Goal: Task Accomplishment & Management: Manage account settings

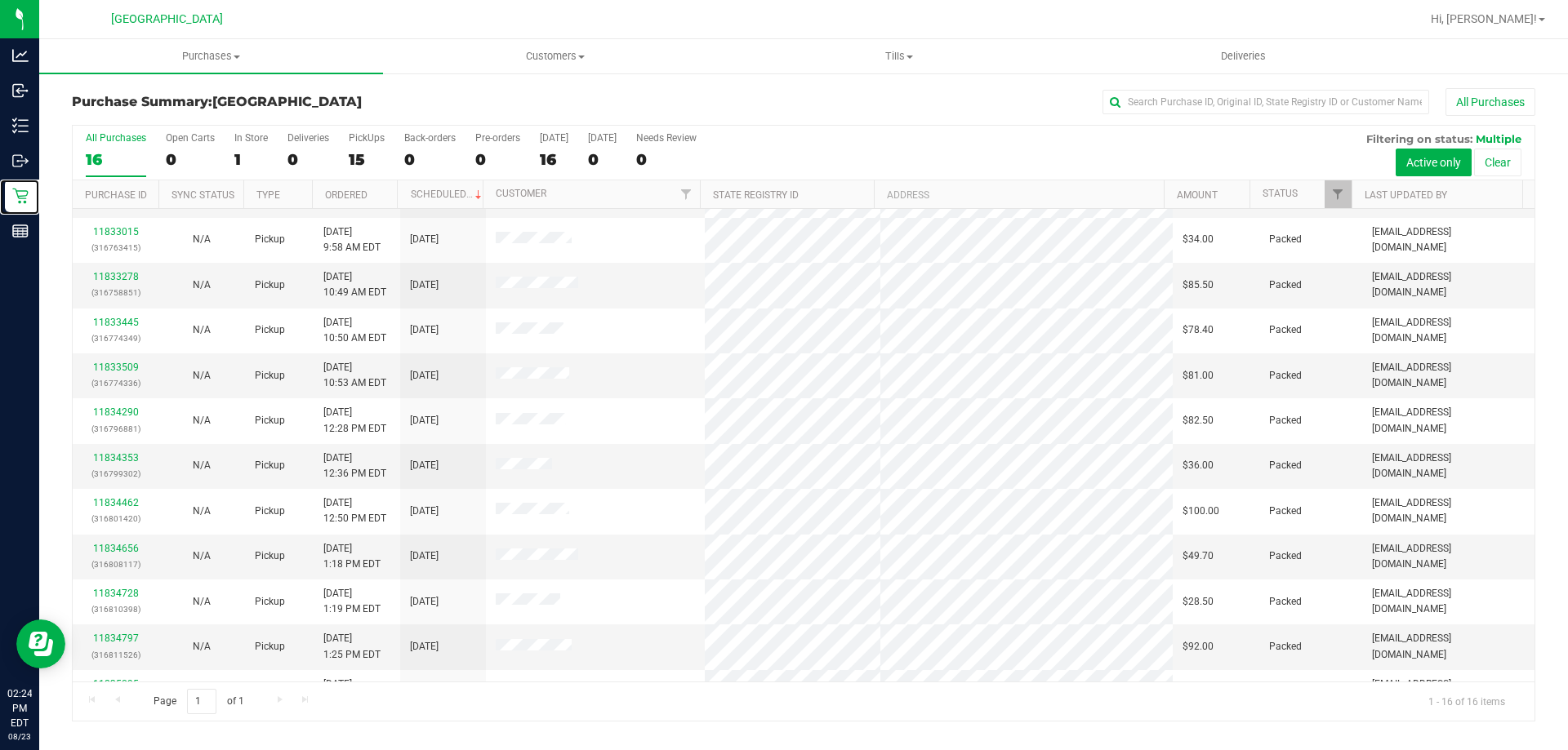
scroll to position [251, 0]
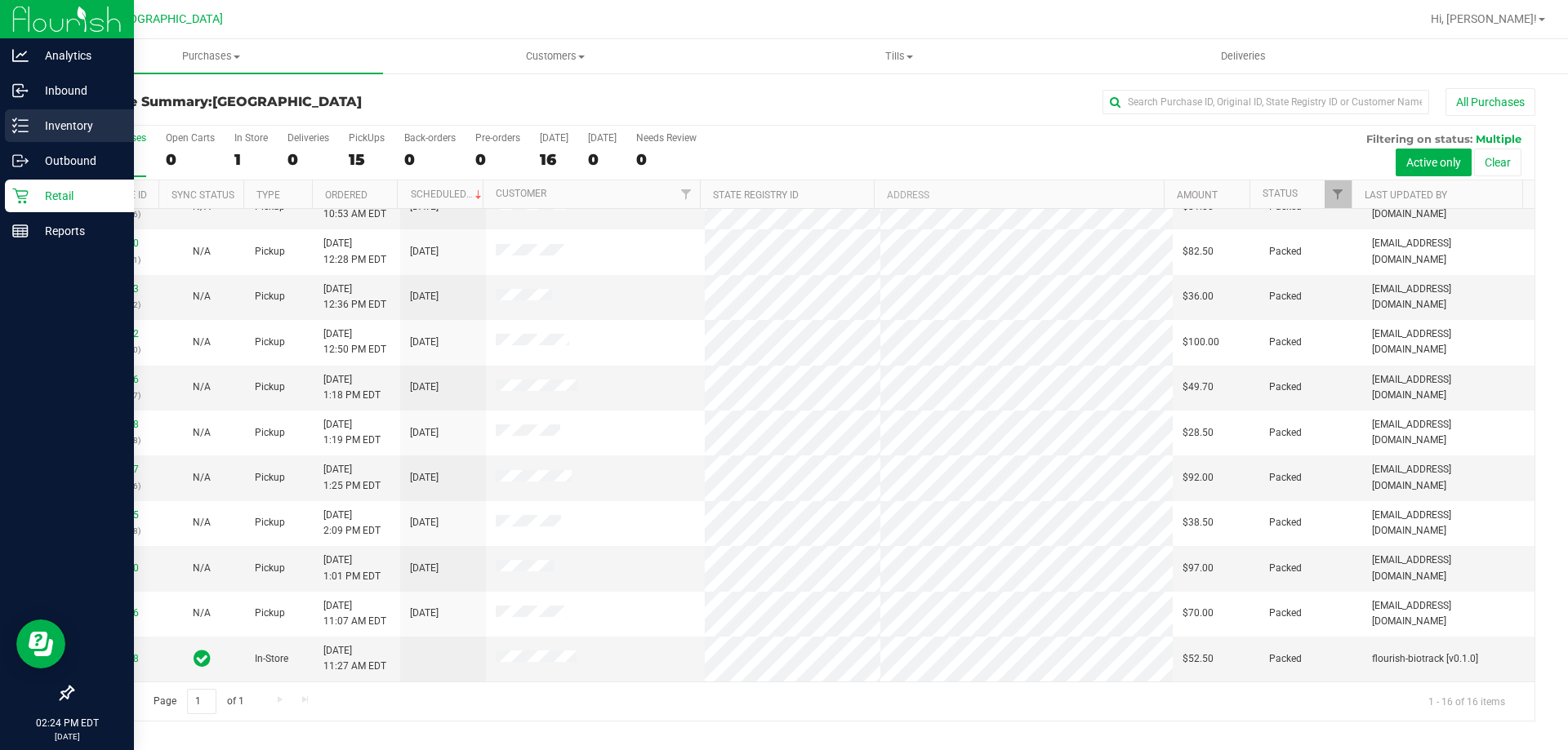
click at [50, 122] on p "Inventory" at bounding box center [77, 125] width 98 height 20
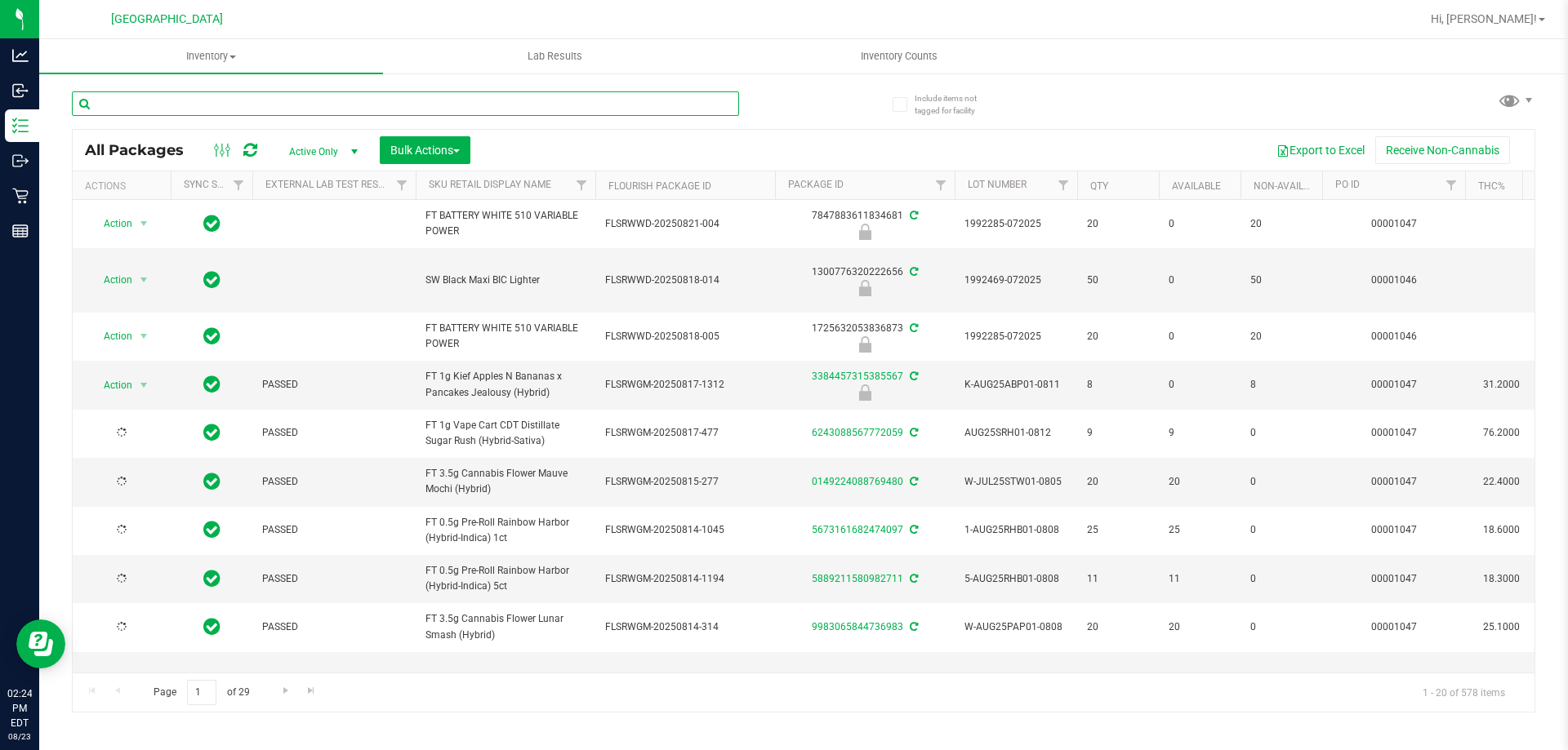
click at [195, 102] on input "text" at bounding box center [405, 103] width 667 height 25
type input "9911129955888491"
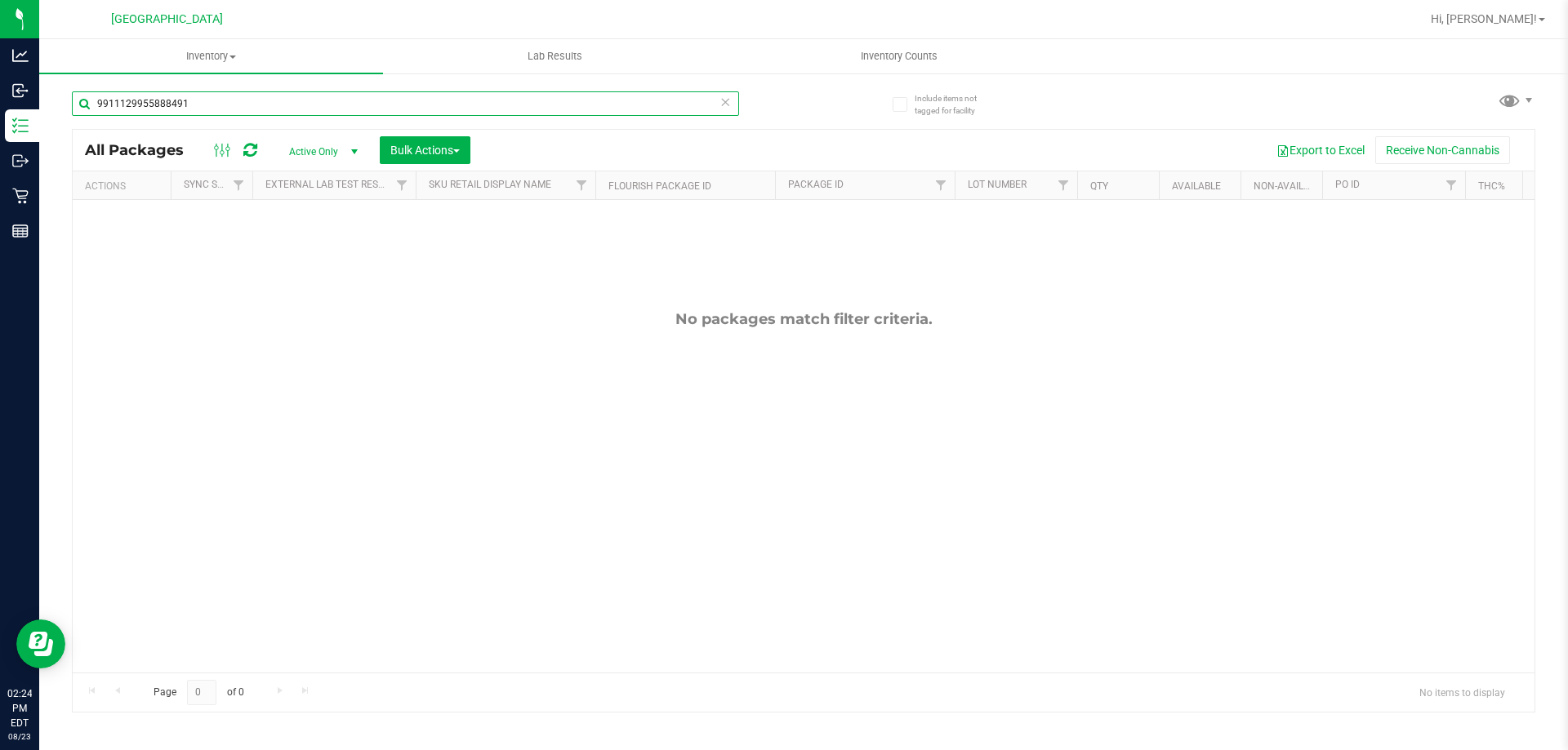
drag, startPoint x: 216, startPoint y: 97, endPoint x: 0, endPoint y: -90, distance: 285.7
click at [0, 0] on html "Analytics Inbound Inventory Outbound Retail Reports 02:24 PM EDT [DATE] 08/23 […" at bounding box center [784, 375] width 1568 height 750
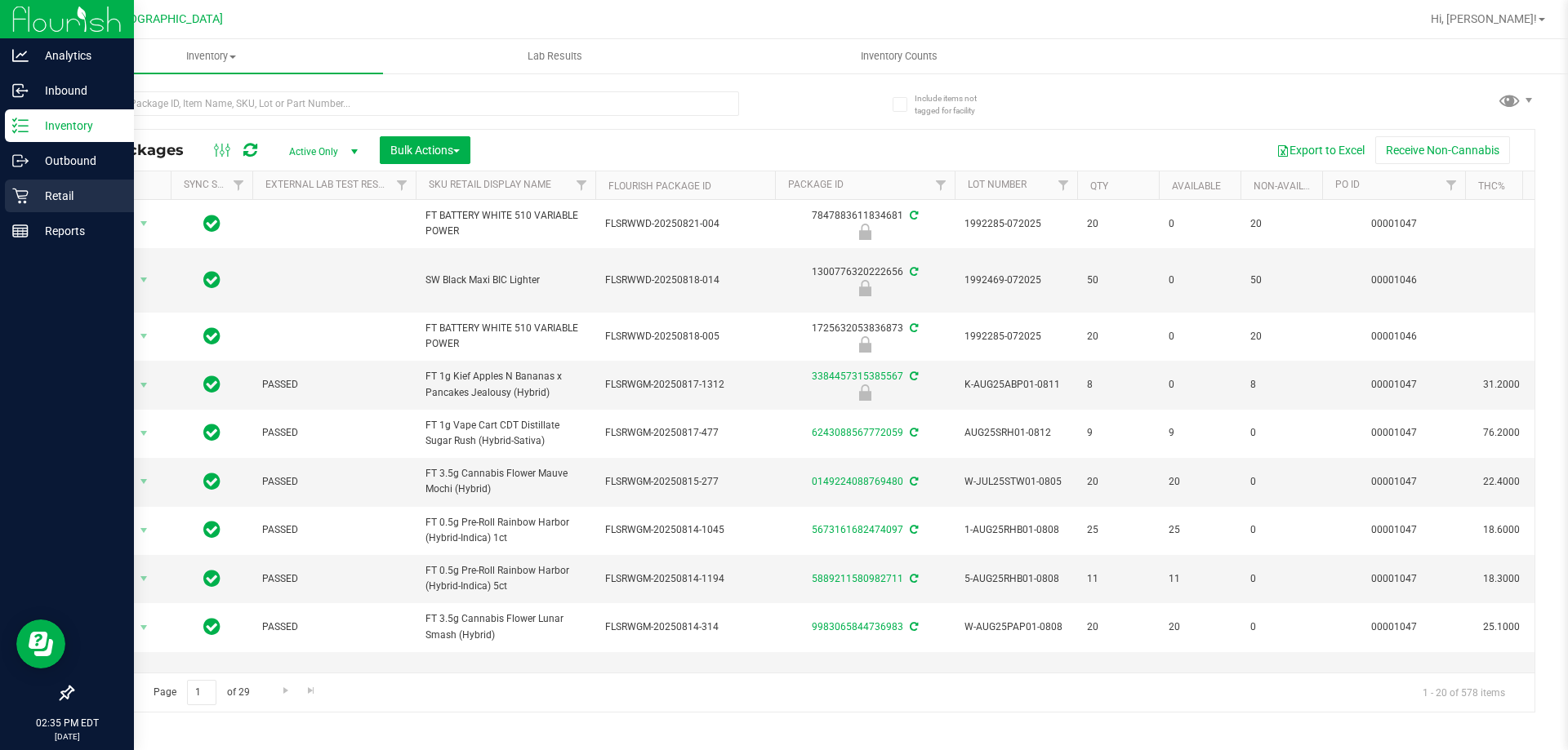
click at [61, 188] on p "Retail" at bounding box center [77, 196] width 98 height 20
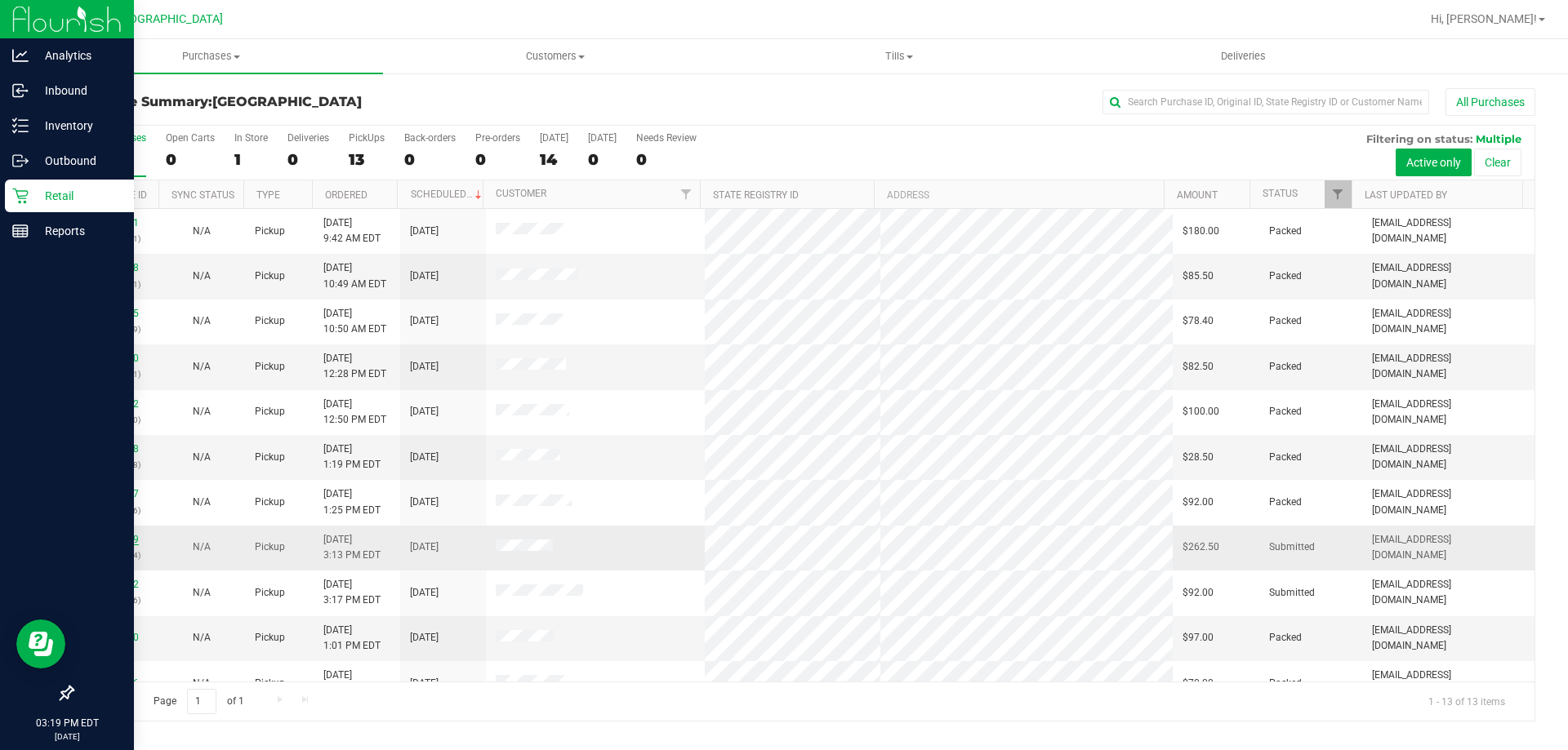
click at [128, 541] on link "11835659" at bounding box center [116, 540] width 46 height 12
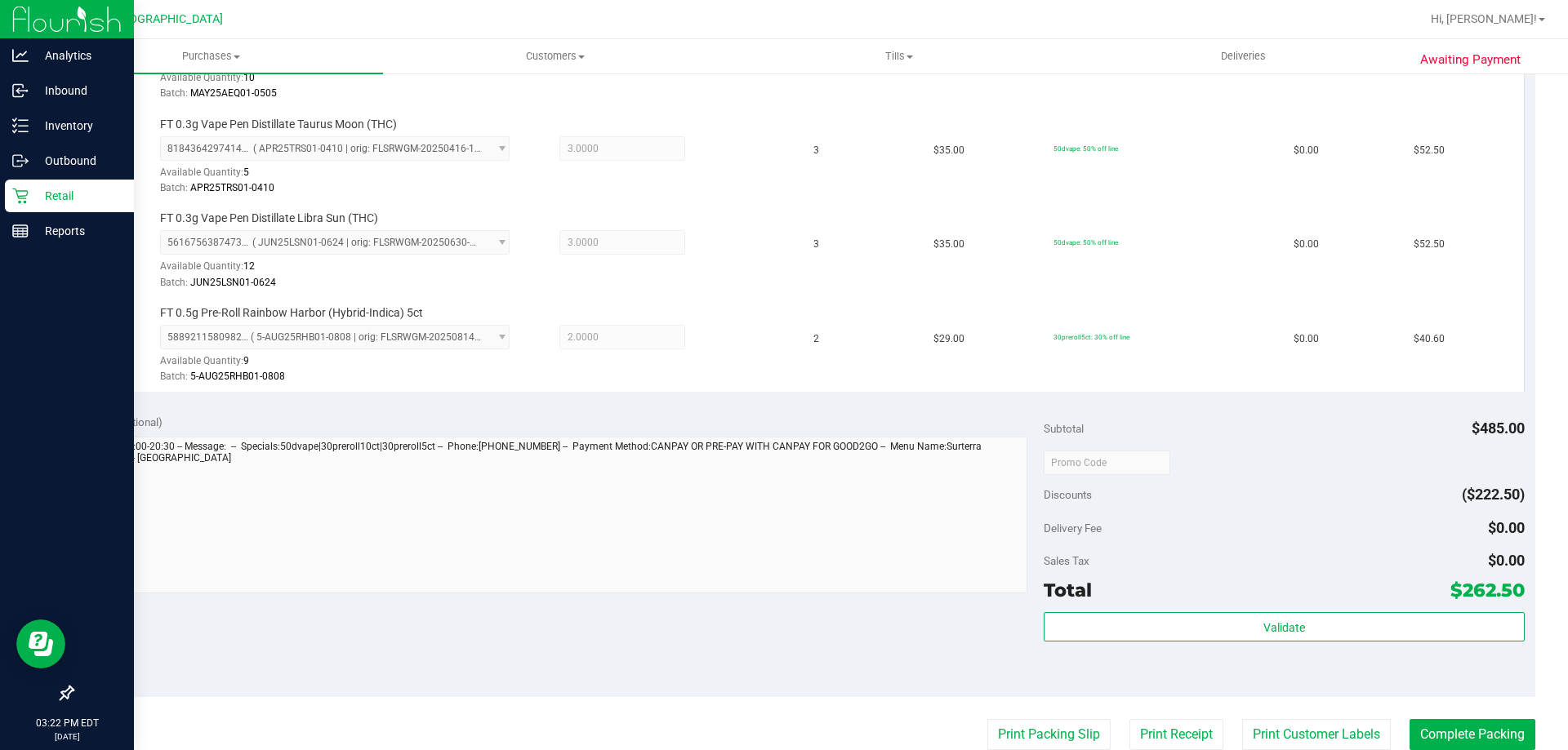
scroll to position [1062, 0]
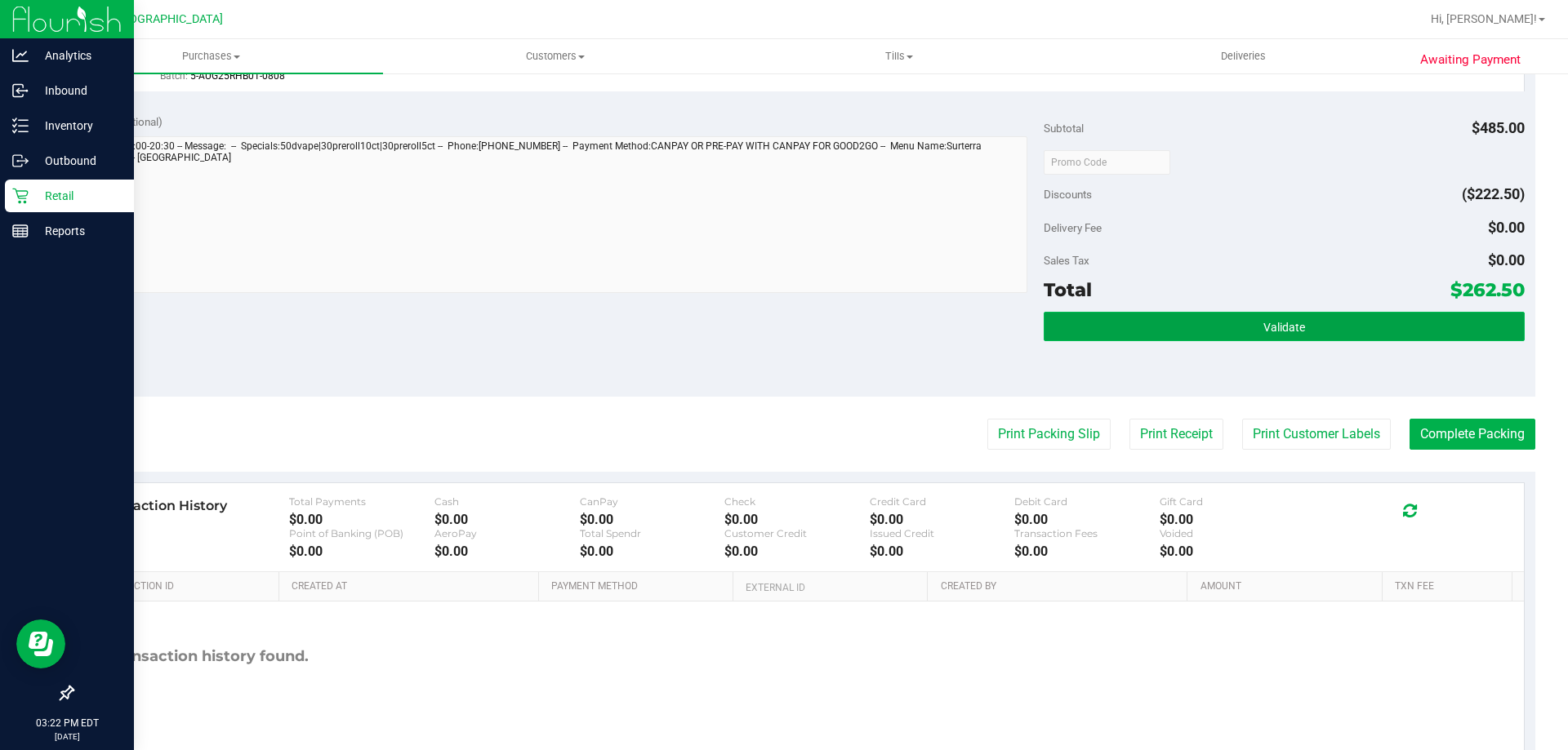
click at [1267, 334] on button "Validate" at bounding box center [1284, 326] width 481 height 29
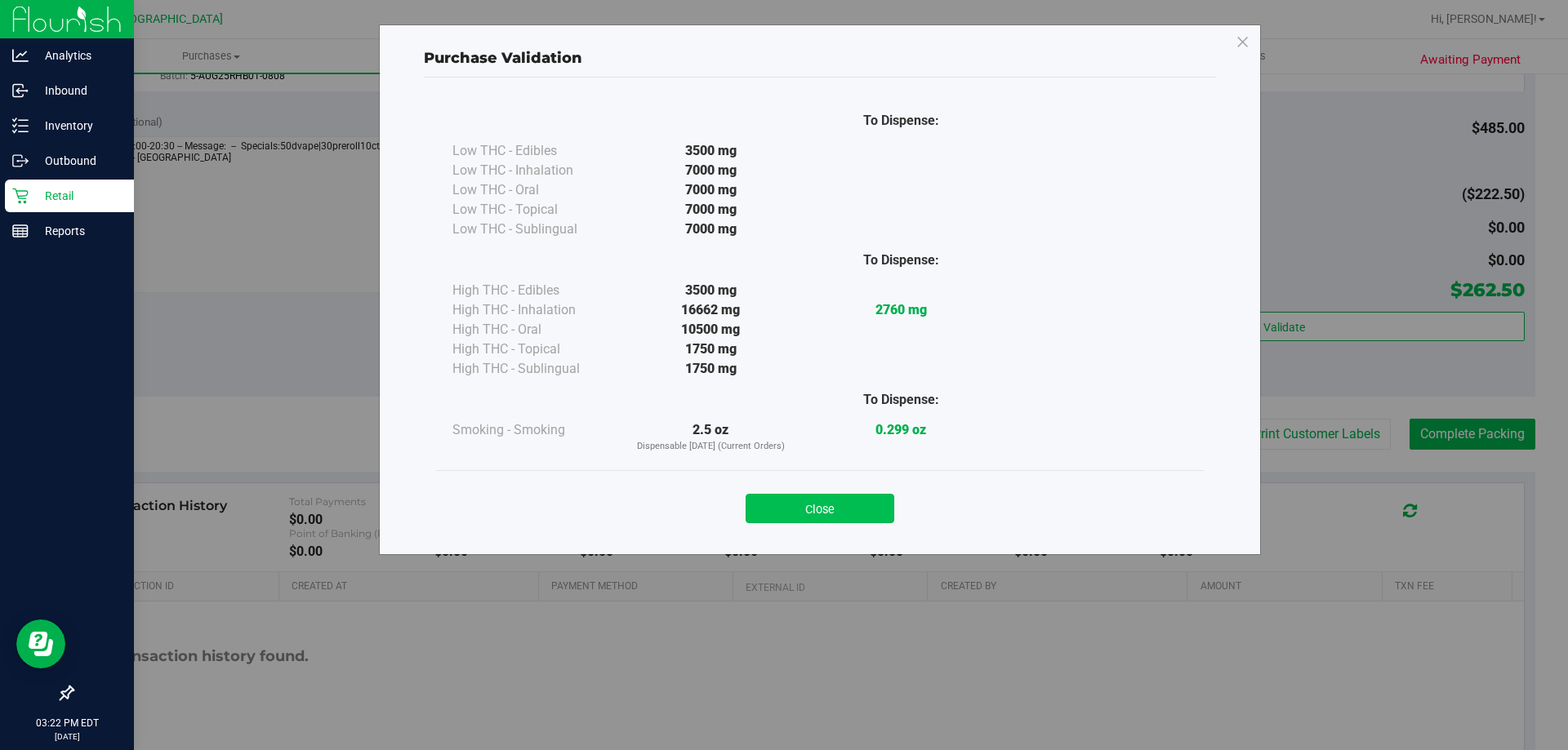
click at [839, 522] on button "Close" at bounding box center [820, 509] width 149 height 29
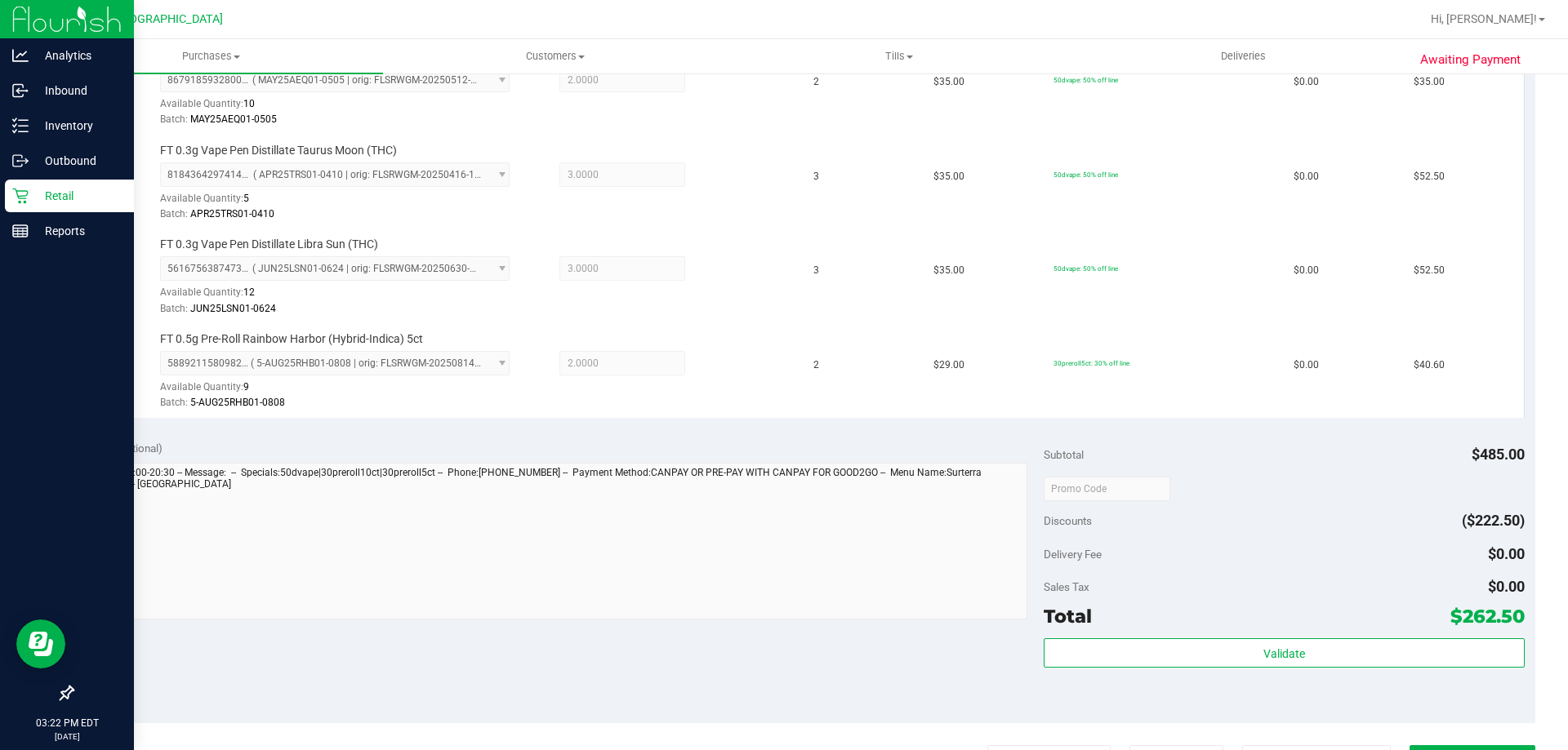
scroll to position [979, 0]
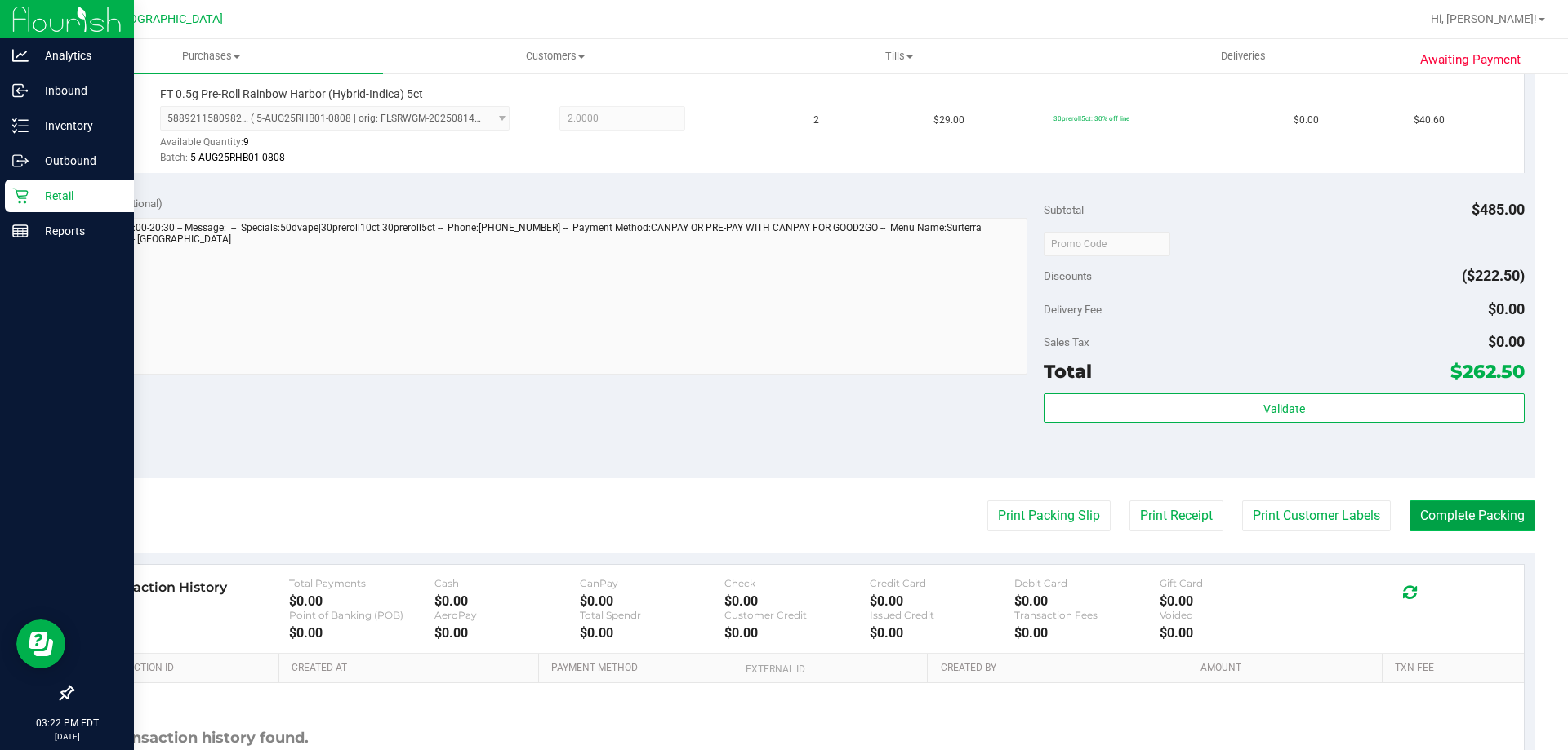
click at [1479, 513] on button "Complete Packing" at bounding box center [1472, 516] width 126 height 31
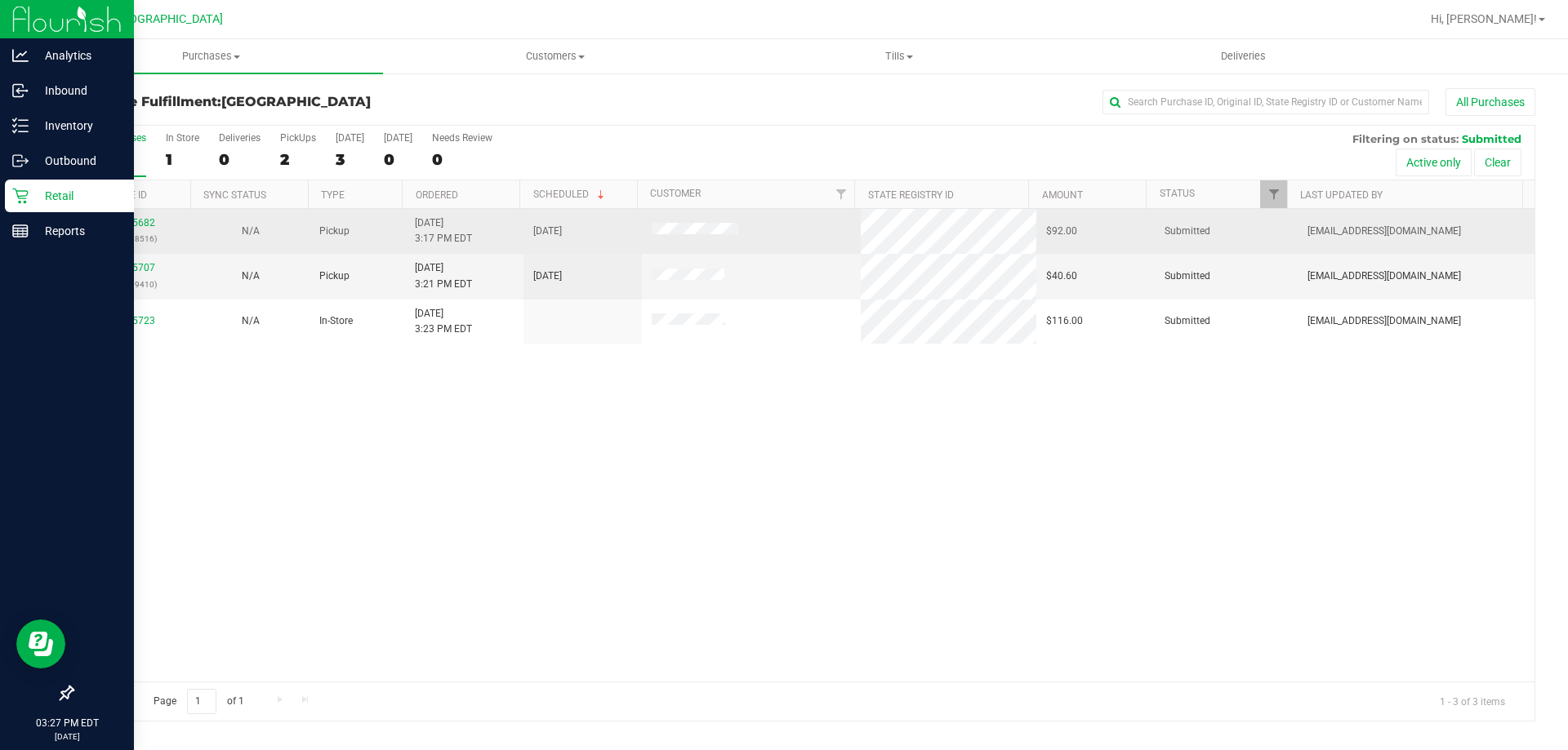
click at [134, 230] on div "11835682 (316838516)" at bounding box center [131, 231] width 99 height 31
click at [131, 230] on div "11835682 (316838516)" at bounding box center [131, 231] width 99 height 31
click at [126, 226] on link "11835682" at bounding box center [132, 224] width 46 height 12
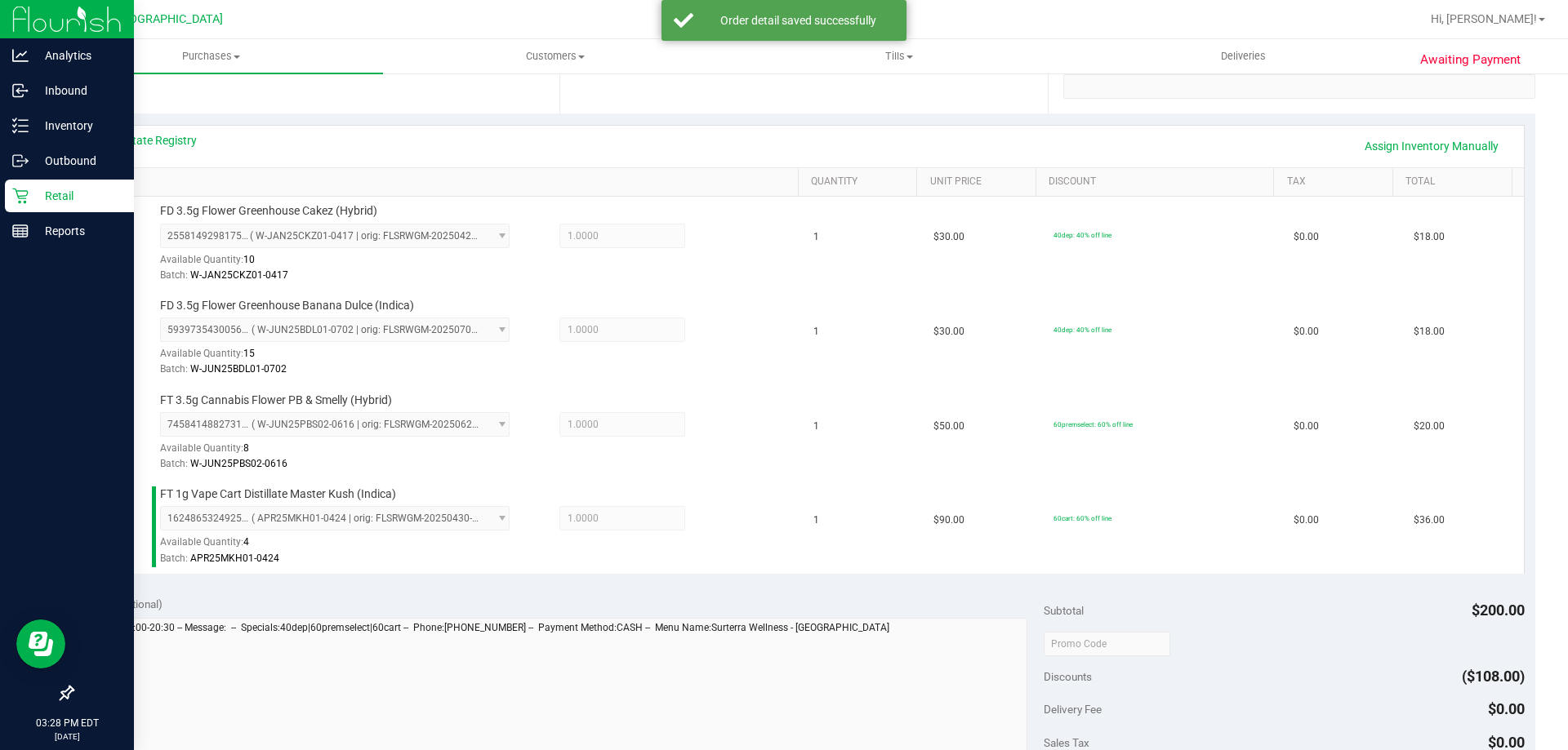
scroll to position [572, 0]
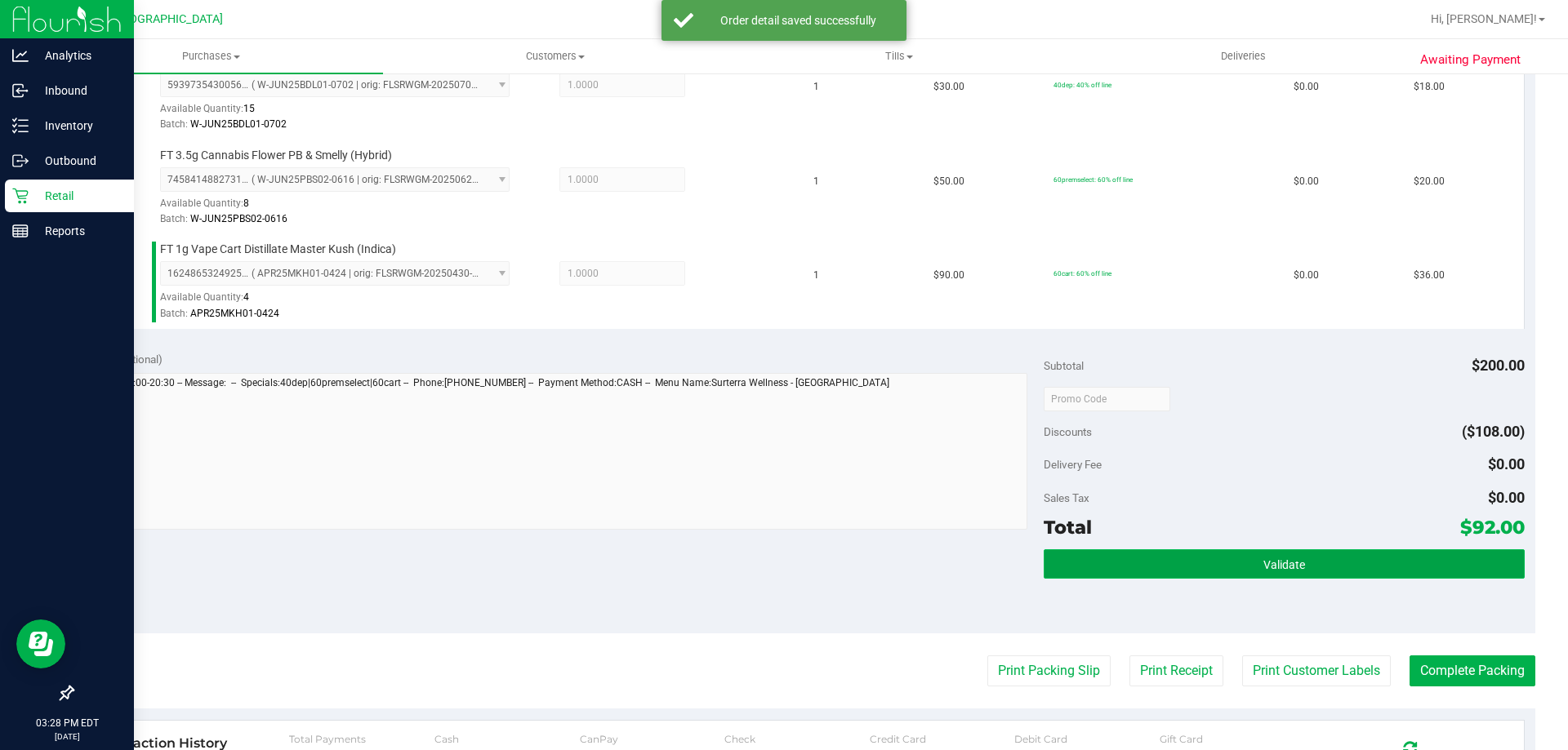
click at [1246, 568] on button "Validate" at bounding box center [1284, 564] width 481 height 29
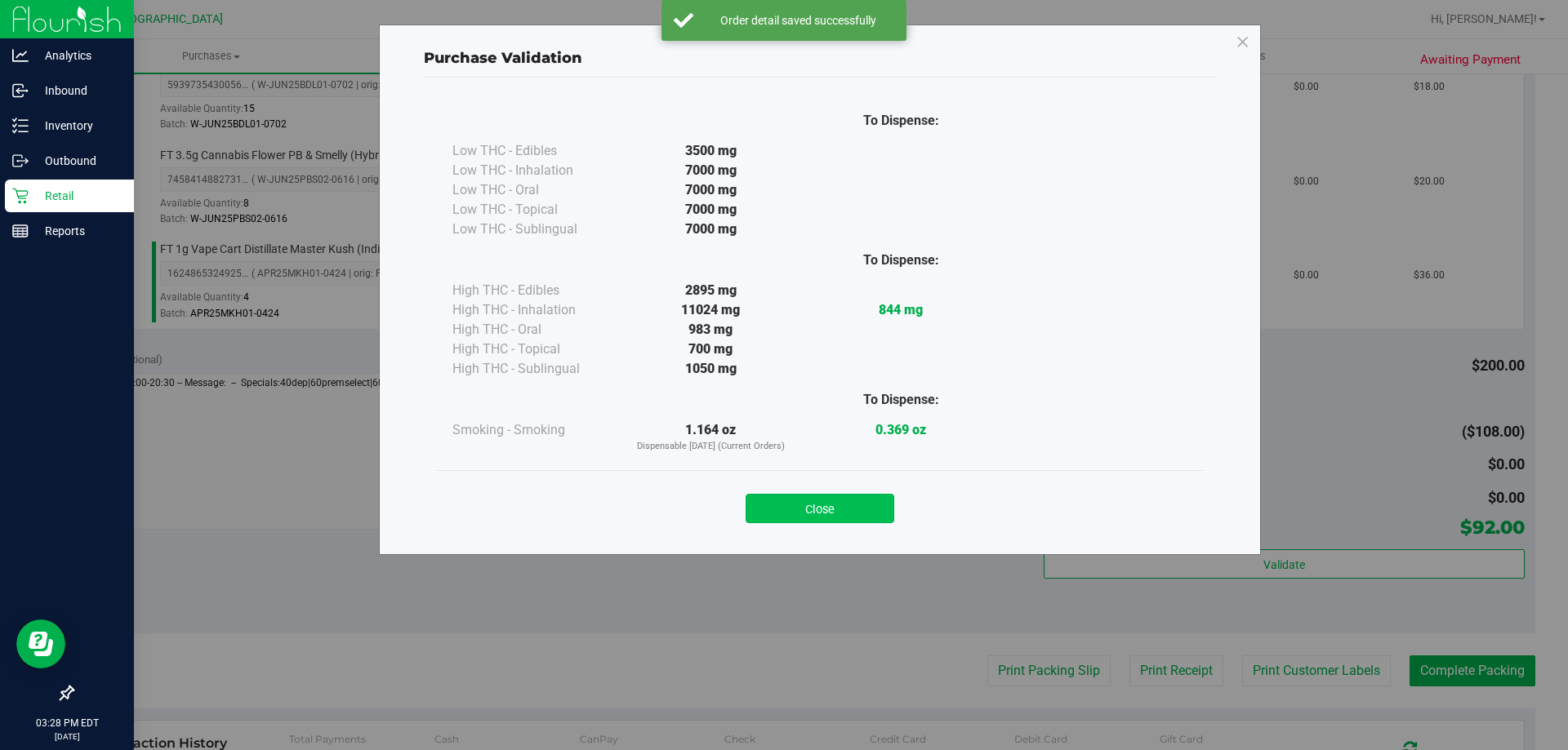
click at [828, 514] on button "Close" at bounding box center [820, 509] width 149 height 29
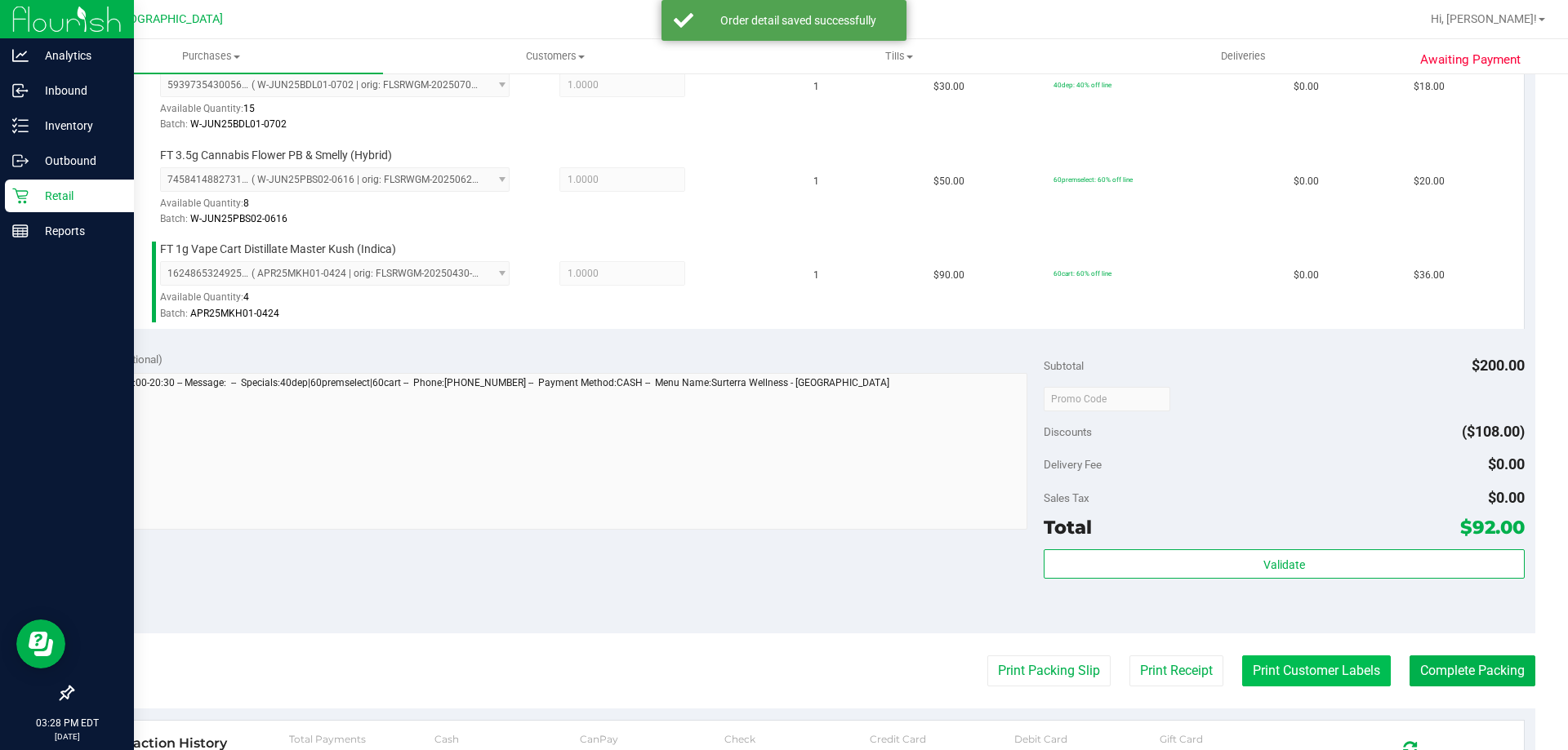
click at [1350, 675] on button "Print Customer Labels" at bounding box center [1317, 672] width 149 height 31
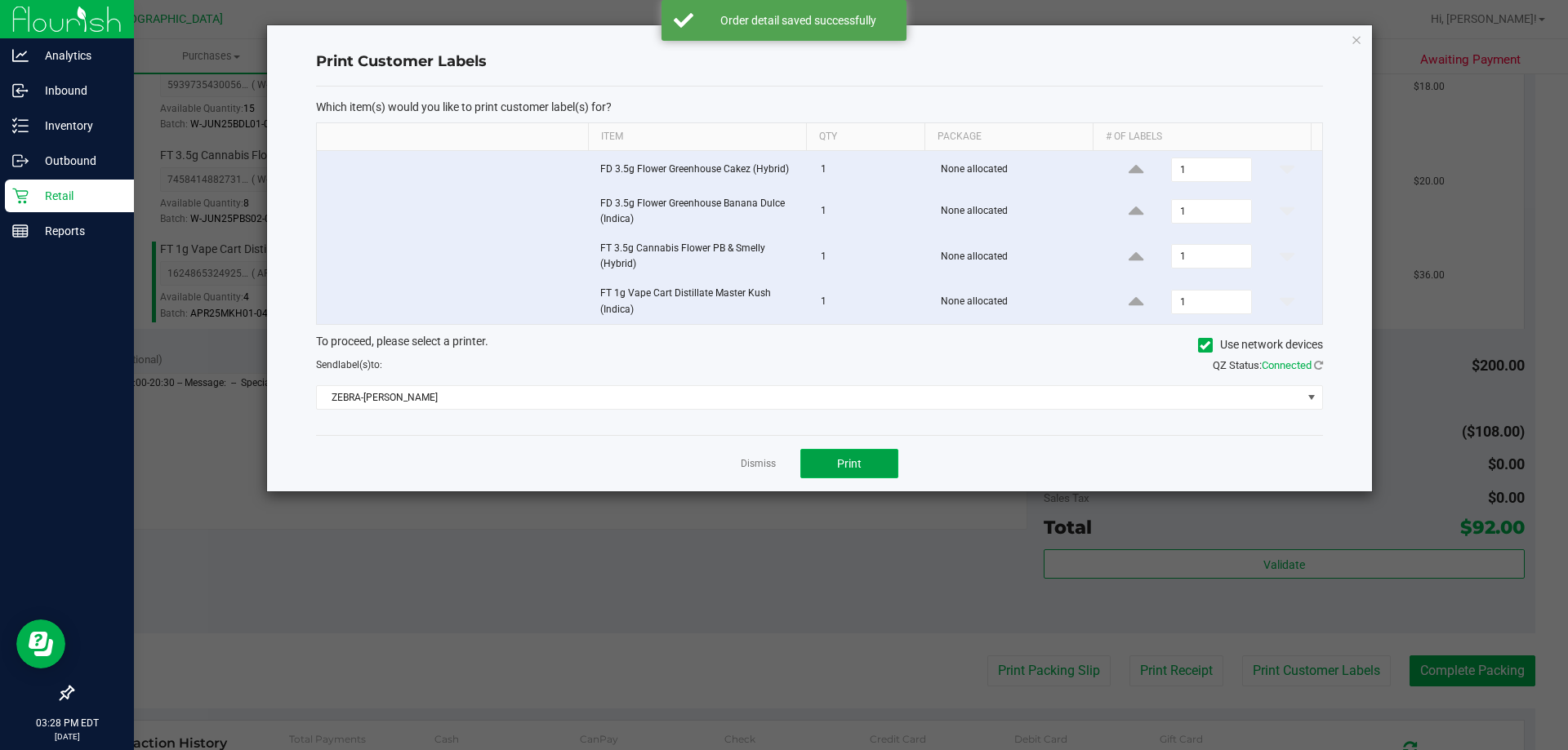
click at [870, 472] on button "Print" at bounding box center [849, 464] width 98 height 29
click at [1352, 44] on icon "button" at bounding box center [1356, 39] width 12 height 20
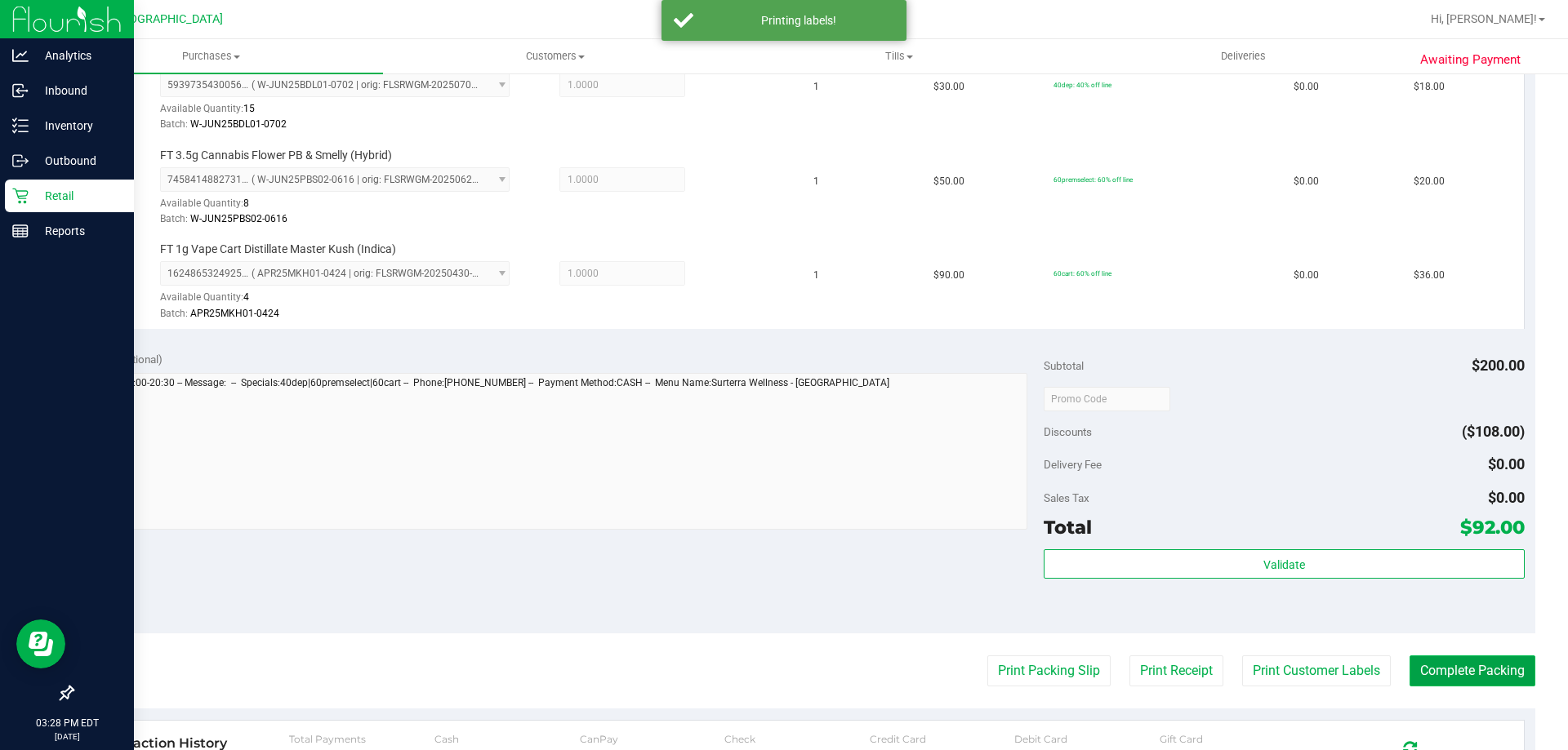
click at [1506, 675] on button "Complete Packing" at bounding box center [1472, 672] width 126 height 31
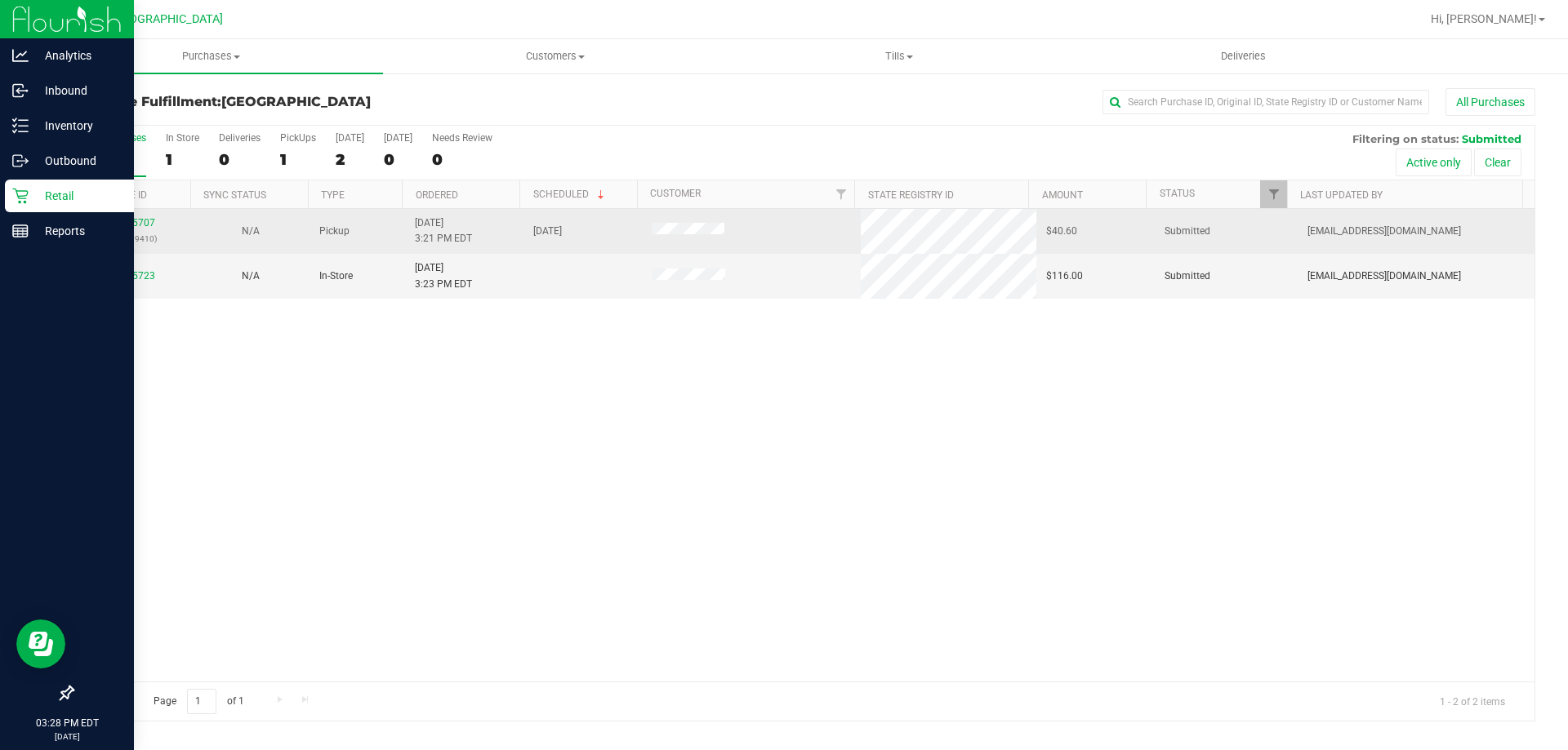
click at [120, 213] on td "11835707 (316839410)" at bounding box center [131, 231] width 119 height 45
click at [126, 222] on link "11835707" at bounding box center [132, 224] width 46 height 12
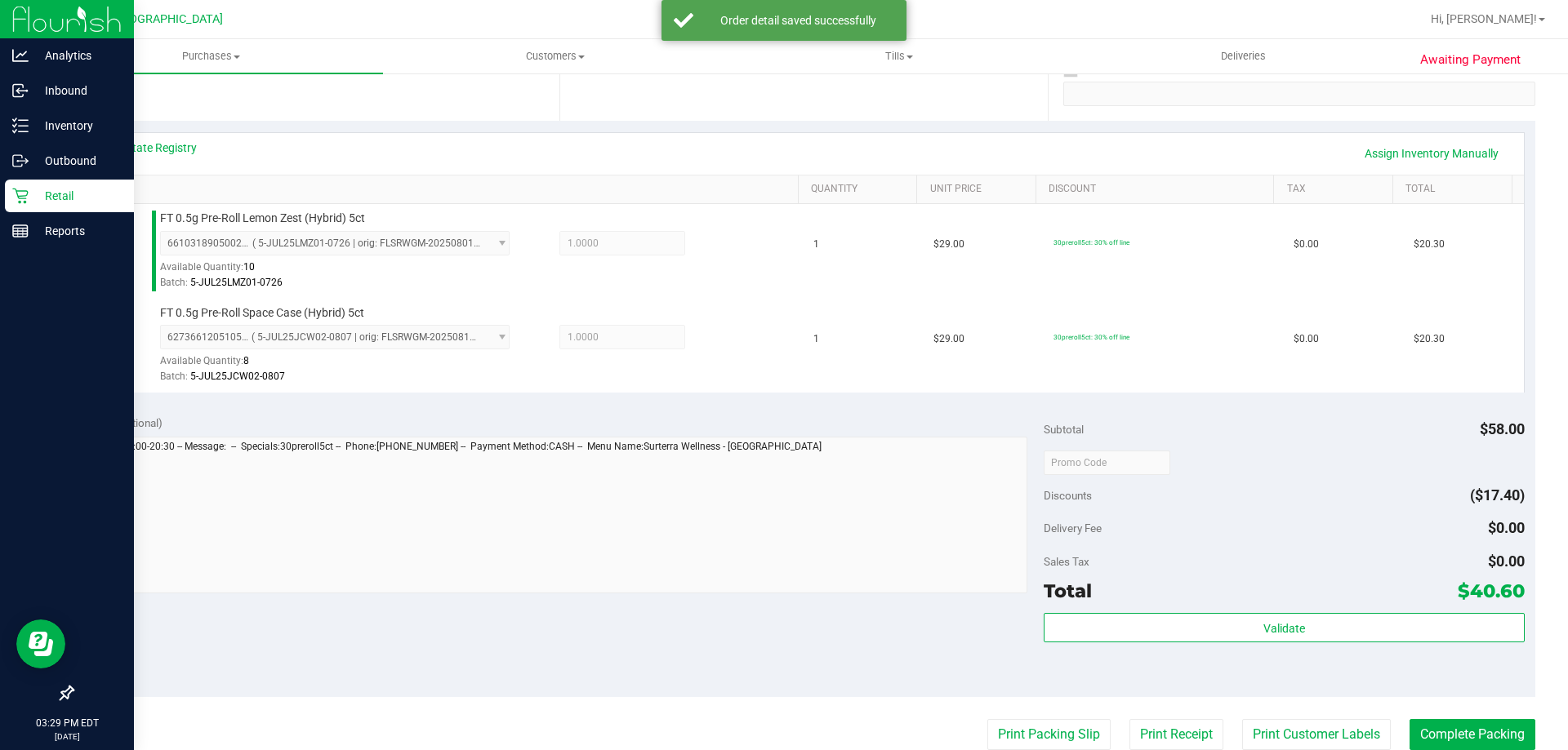
scroll to position [326, 0]
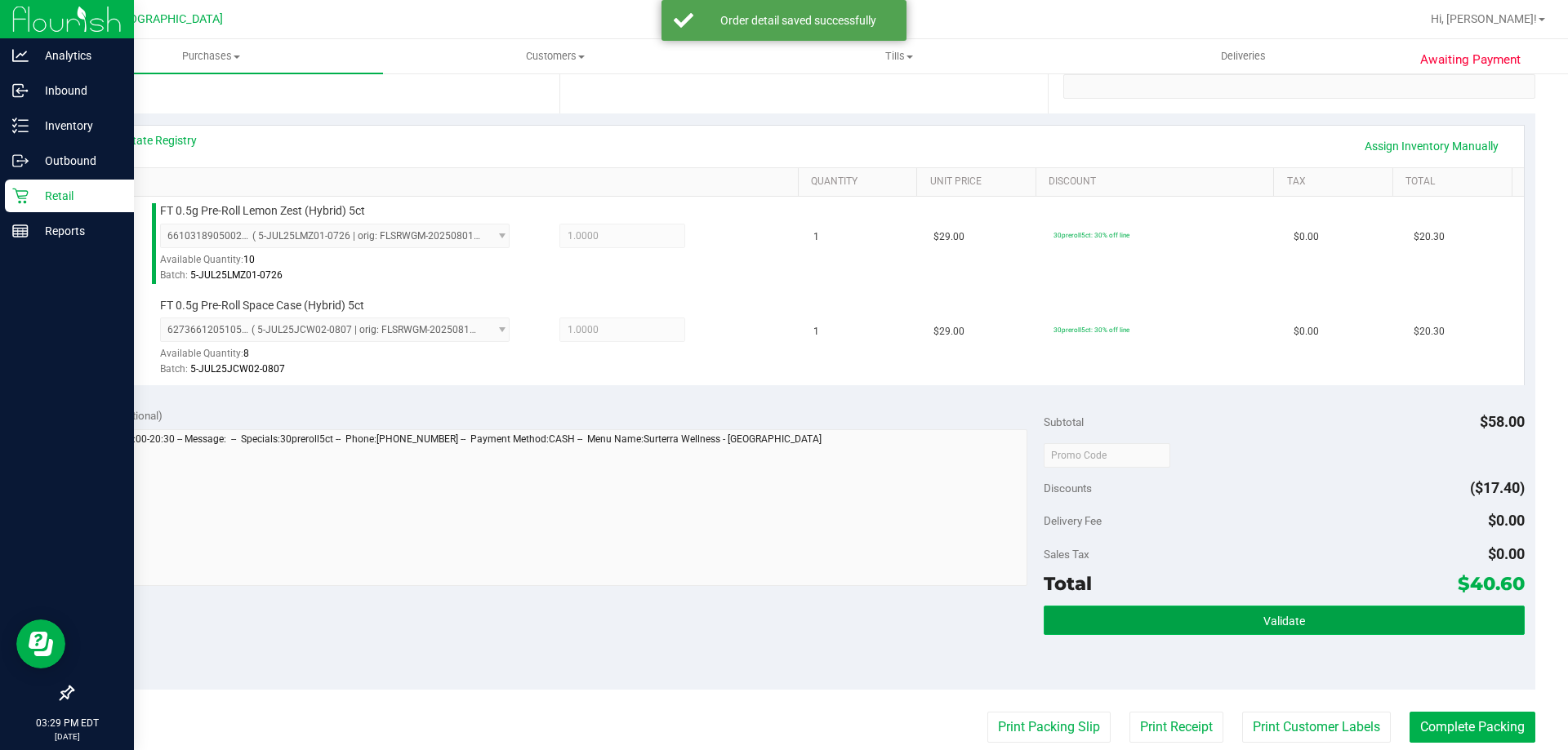
click at [1202, 608] on button "Validate" at bounding box center [1284, 621] width 481 height 29
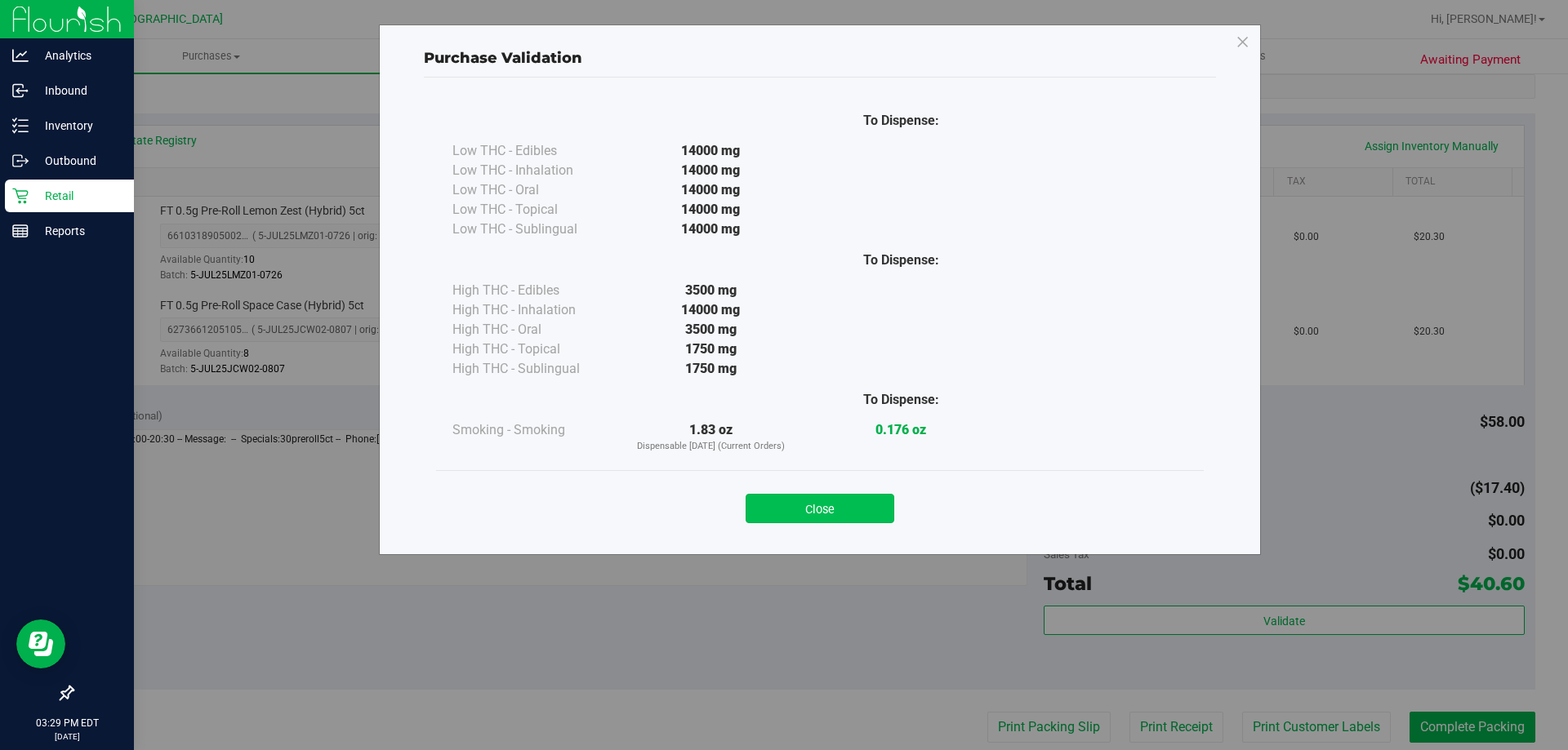
click at [810, 503] on button "Close" at bounding box center [820, 509] width 149 height 29
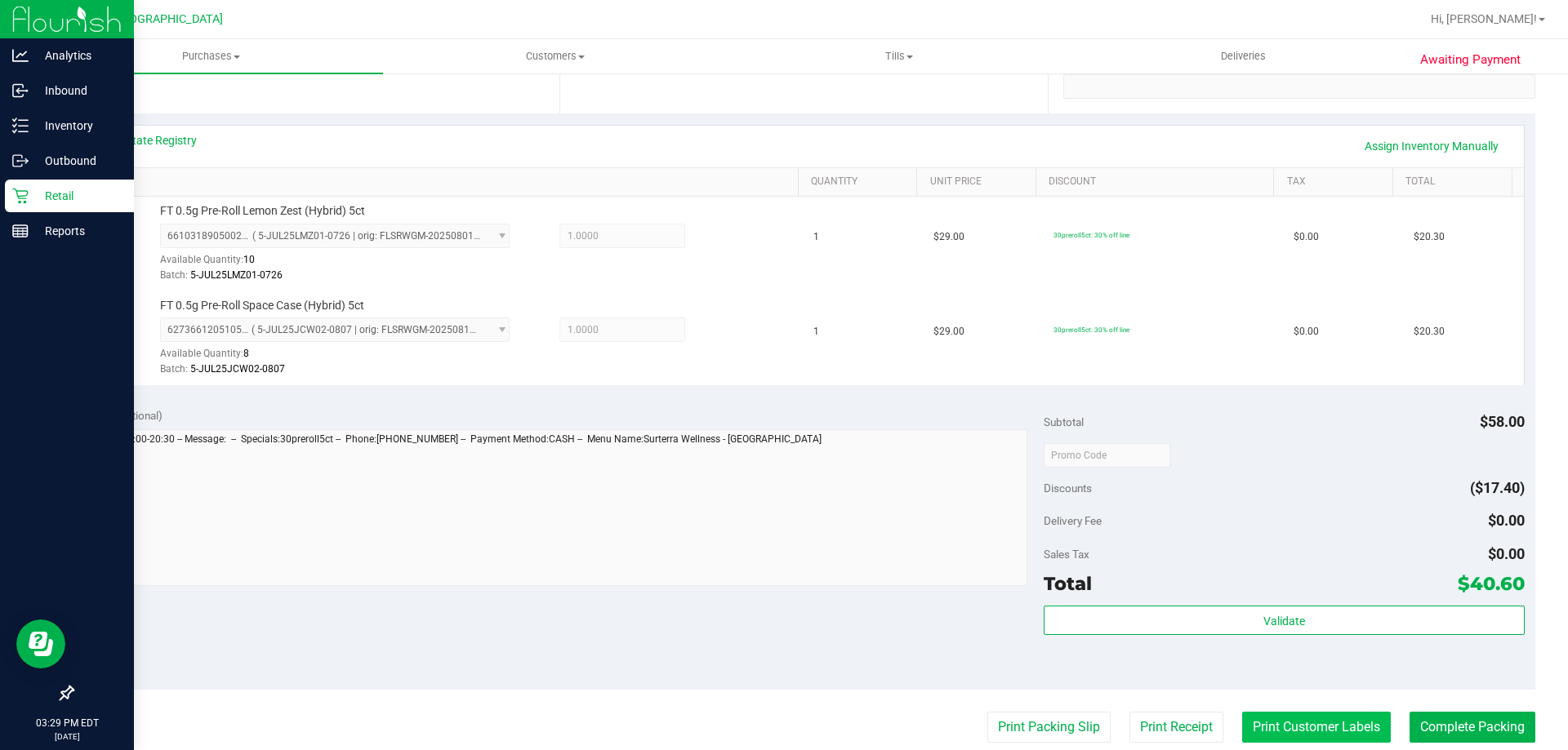
click at [1347, 730] on button "Print Customer Labels" at bounding box center [1317, 727] width 149 height 31
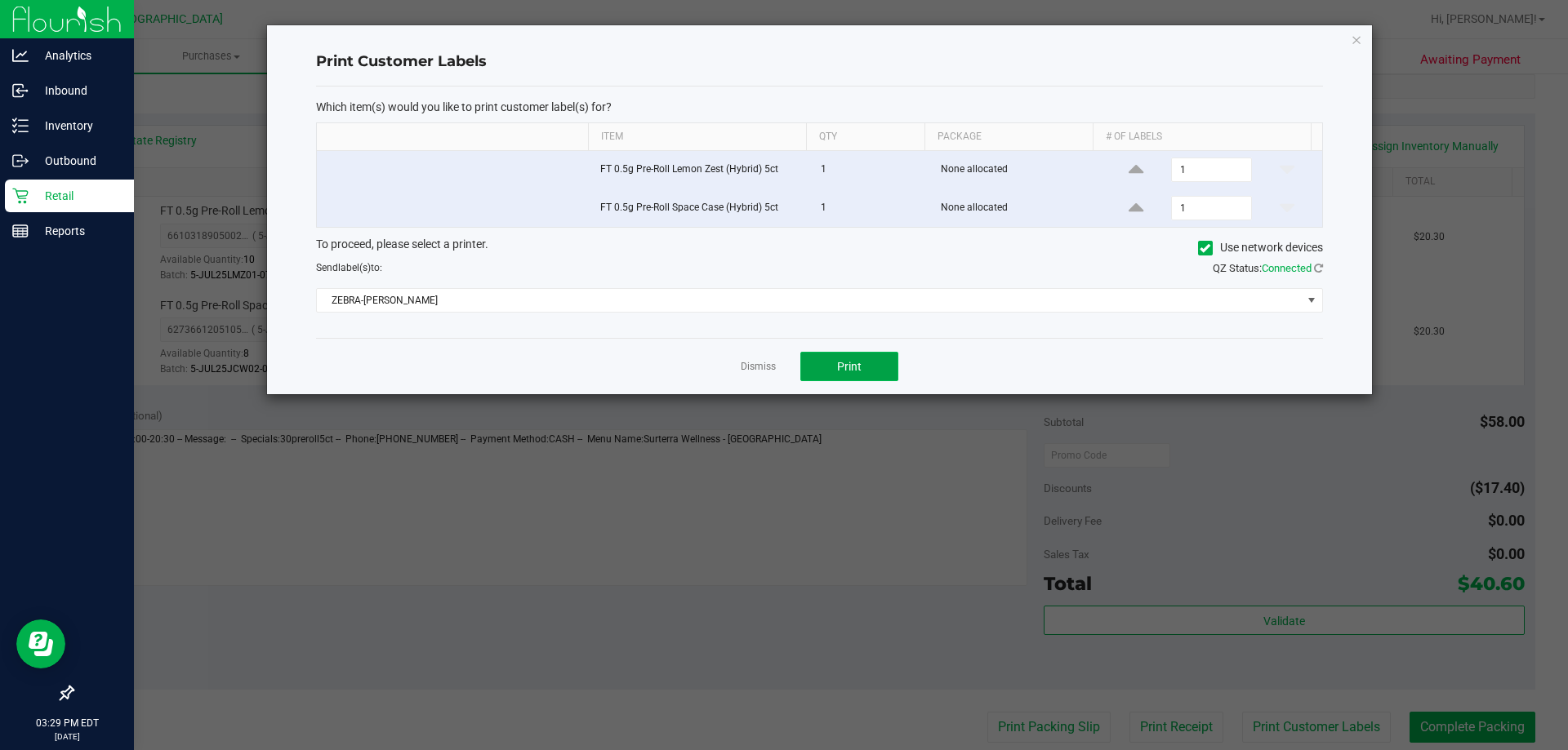
click at [850, 354] on button "Print" at bounding box center [849, 367] width 98 height 29
click at [1354, 37] on icon "button" at bounding box center [1356, 39] width 12 height 20
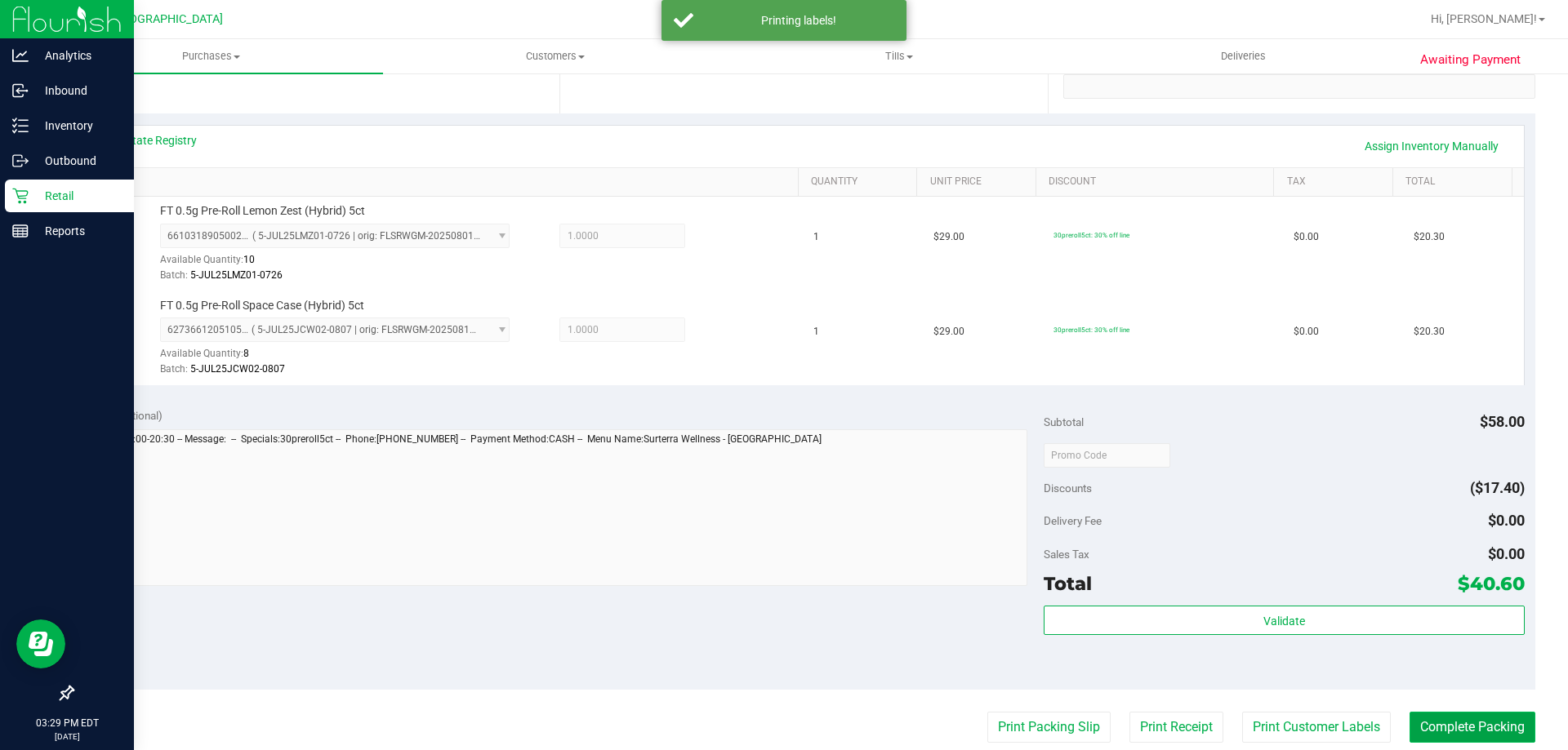
click at [1473, 718] on button "Complete Packing" at bounding box center [1472, 727] width 126 height 31
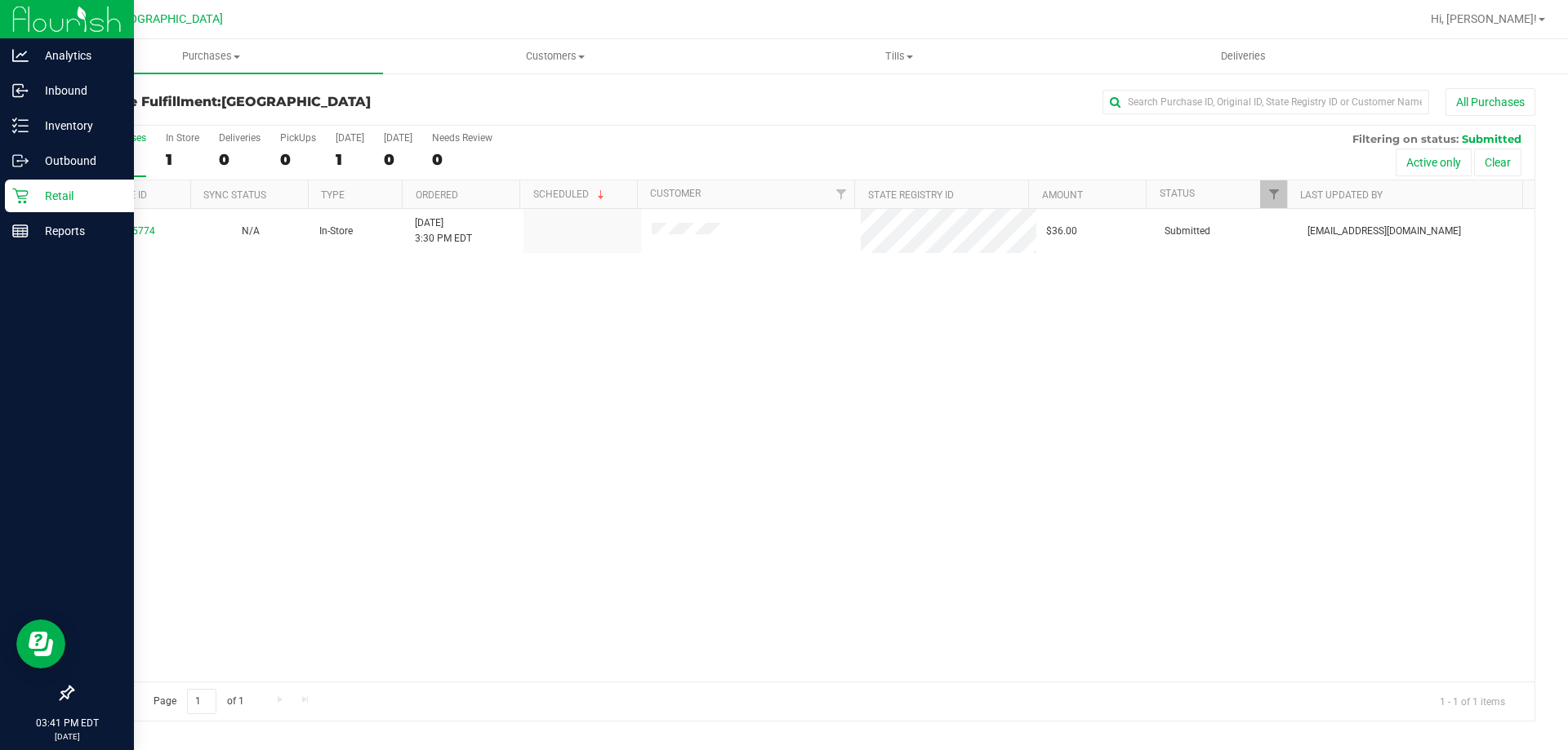
click at [71, 199] on p "Retail" at bounding box center [77, 196] width 98 height 20
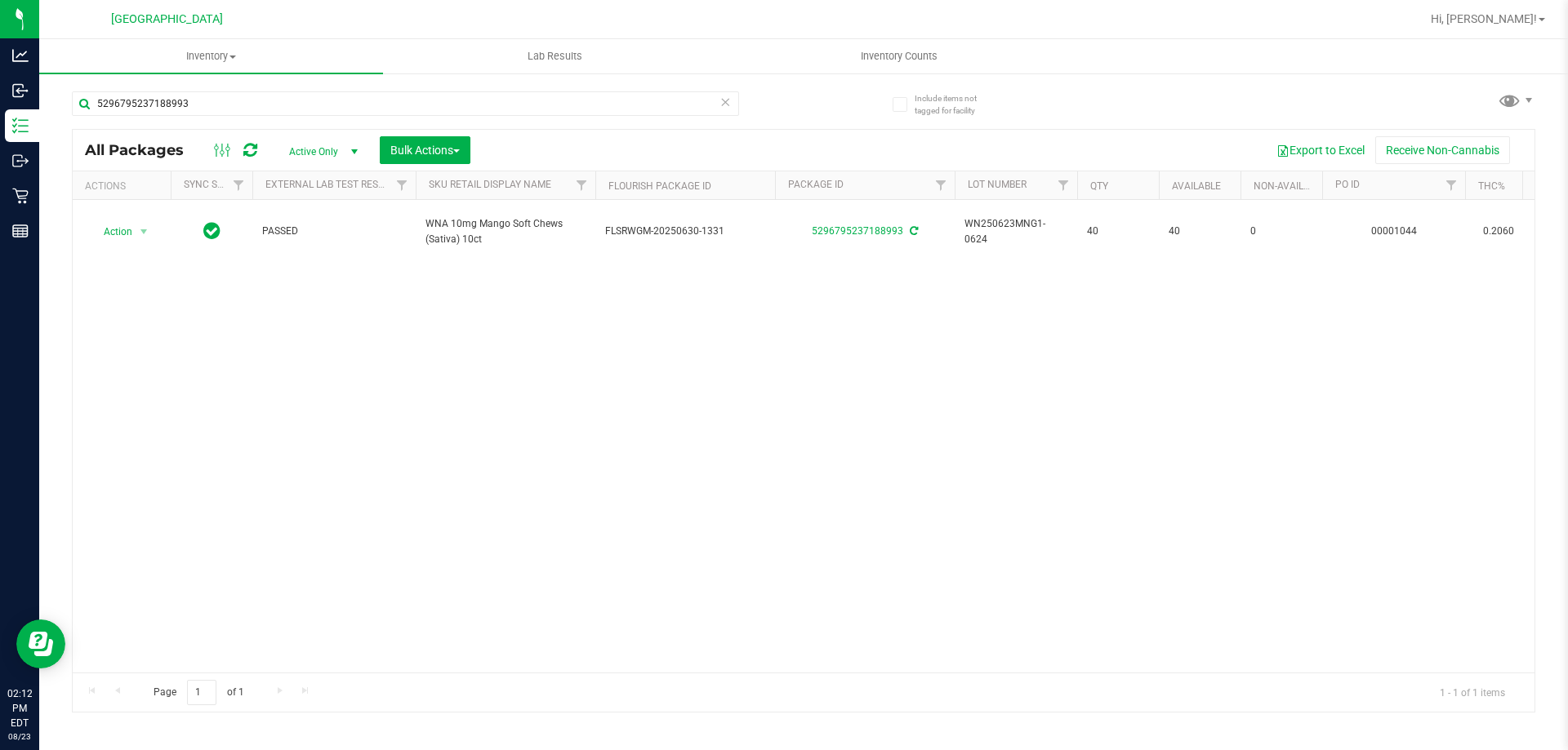
click at [726, 103] on icon at bounding box center [726, 101] width 12 height 20
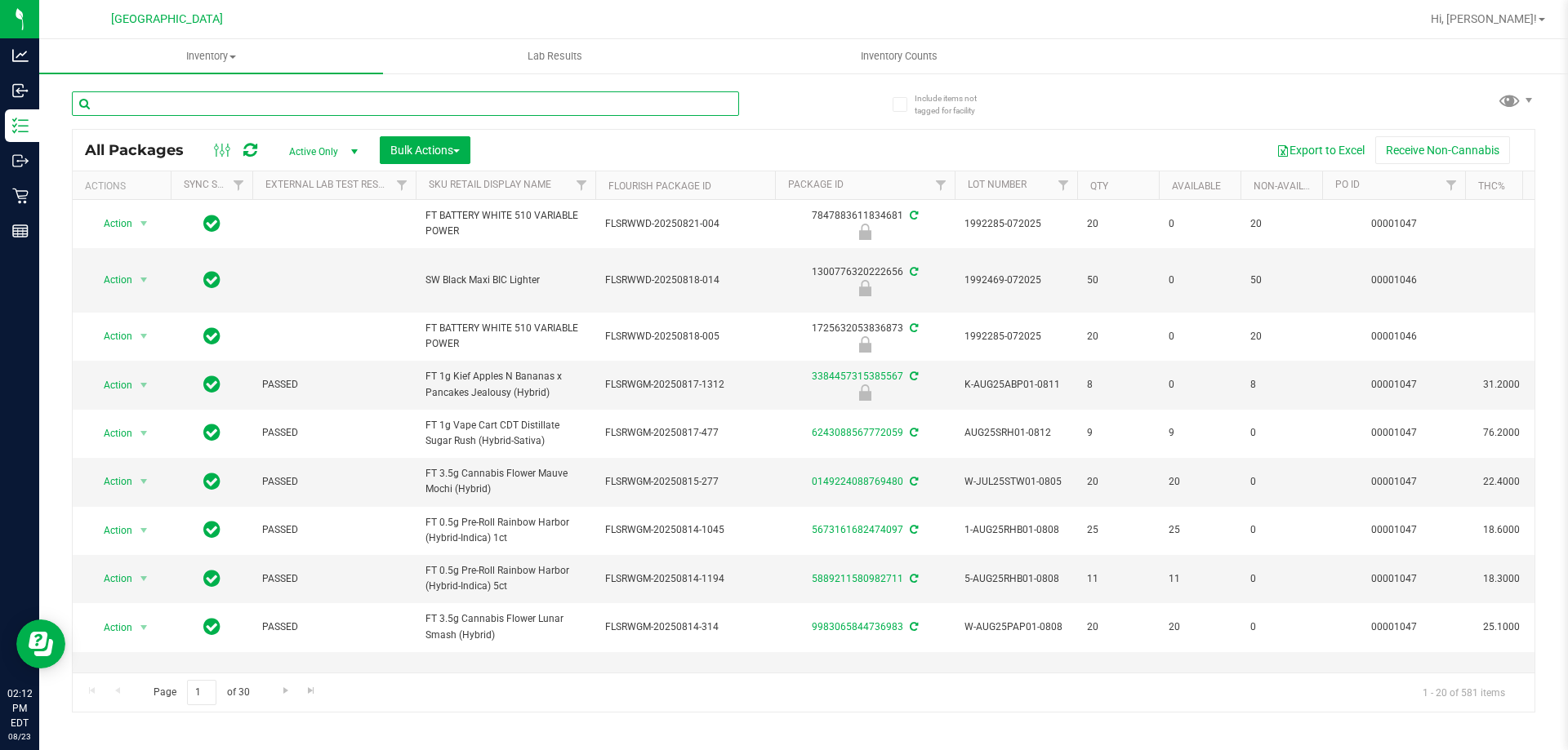
click at [251, 100] on input "text" at bounding box center [405, 103] width 667 height 25
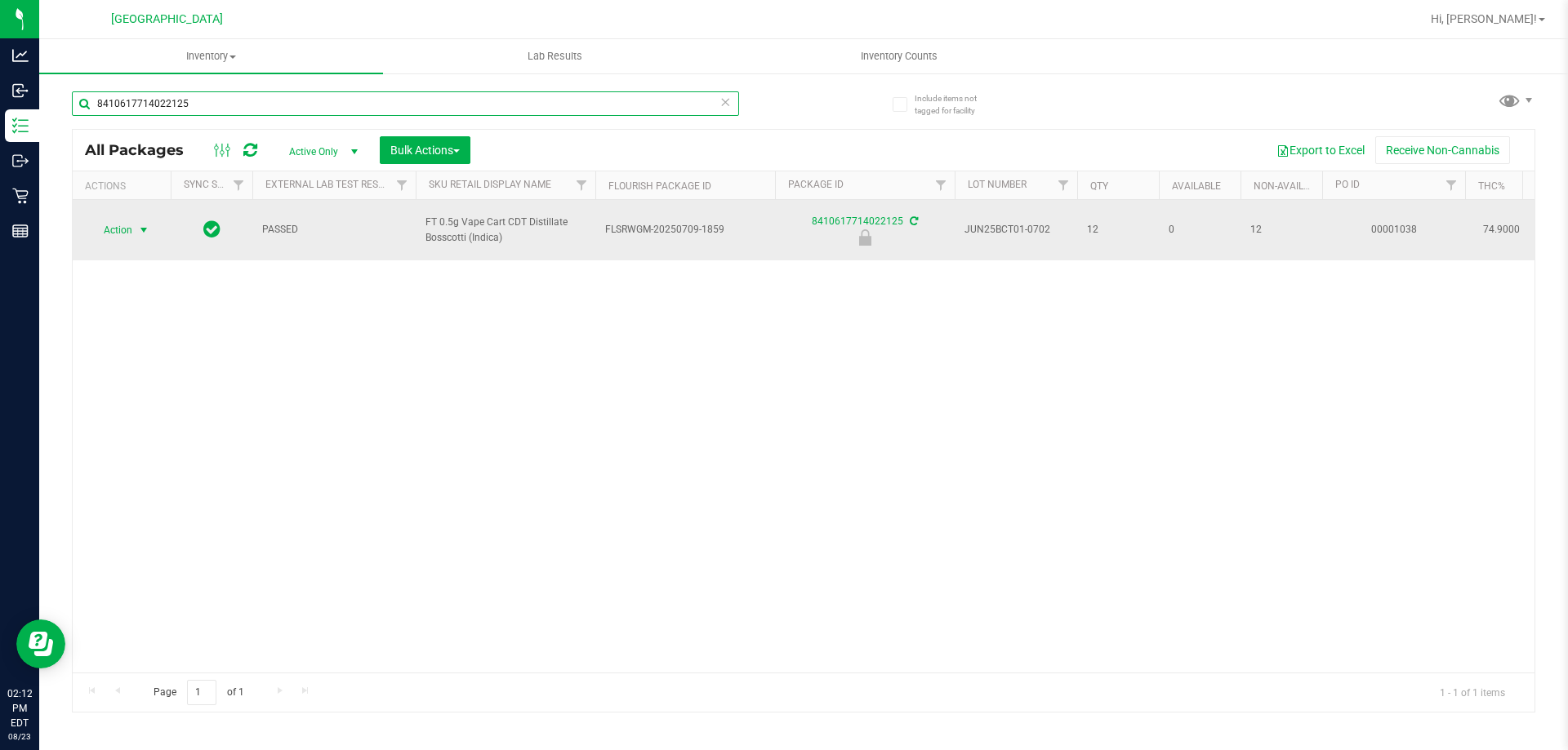
type input "8410617714022125"
click at [134, 225] on span "select" at bounding box center [144, 229] width 21 height 23
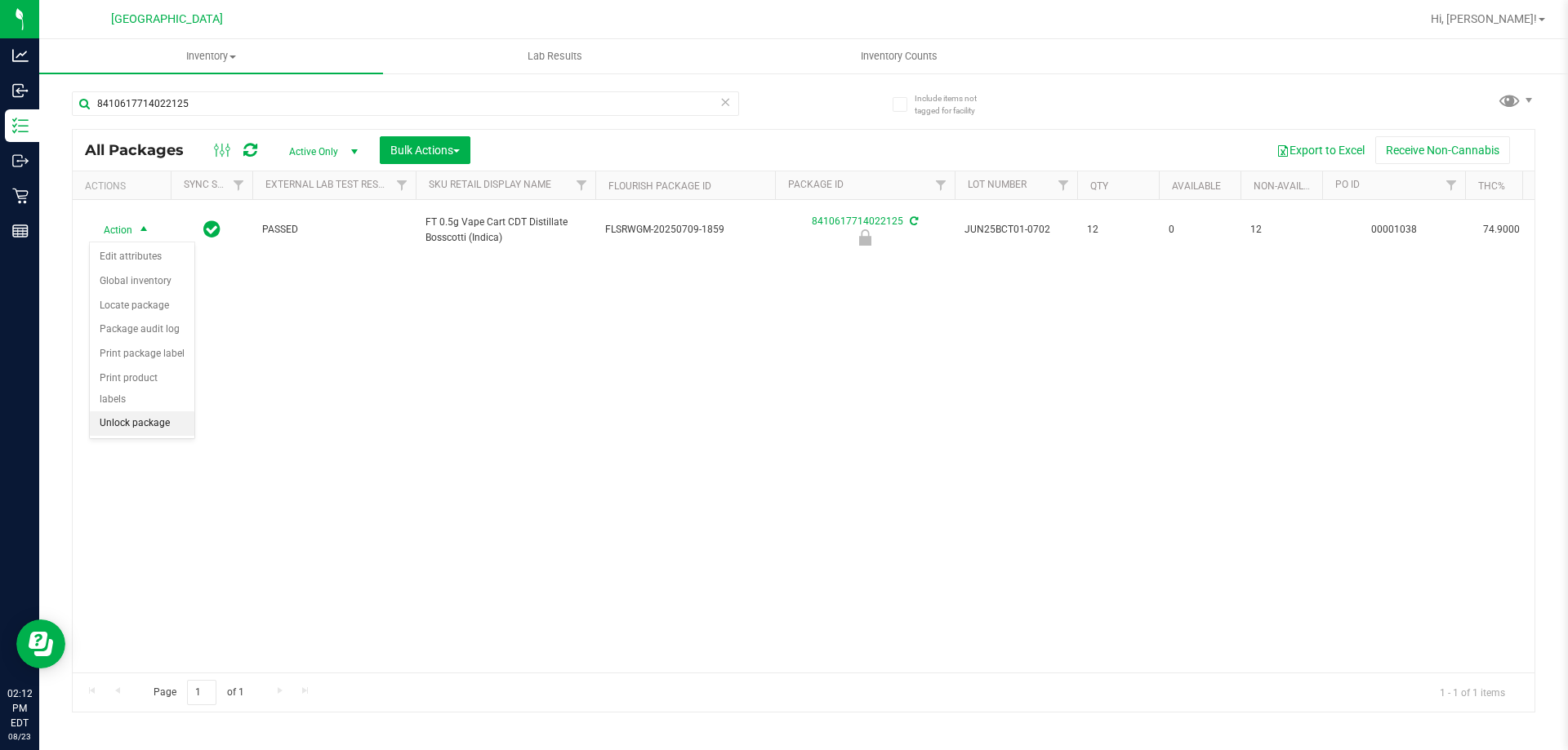
click at [139, 412] on li "Unlock package" at bounding box center [142, 424] width 105 height 25
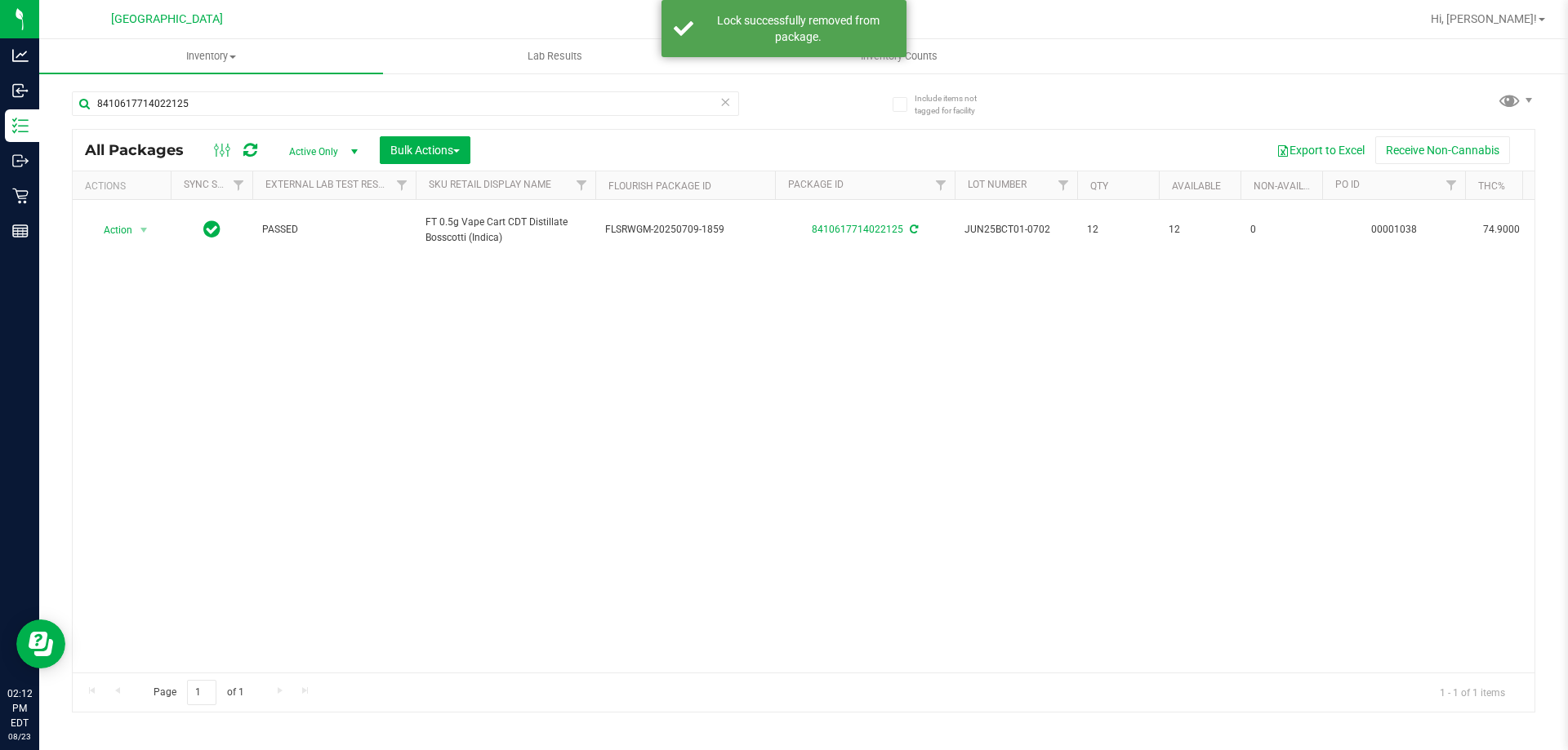
click at [725, 110] on icon at bounding box center [726, 101] width 12 height 20
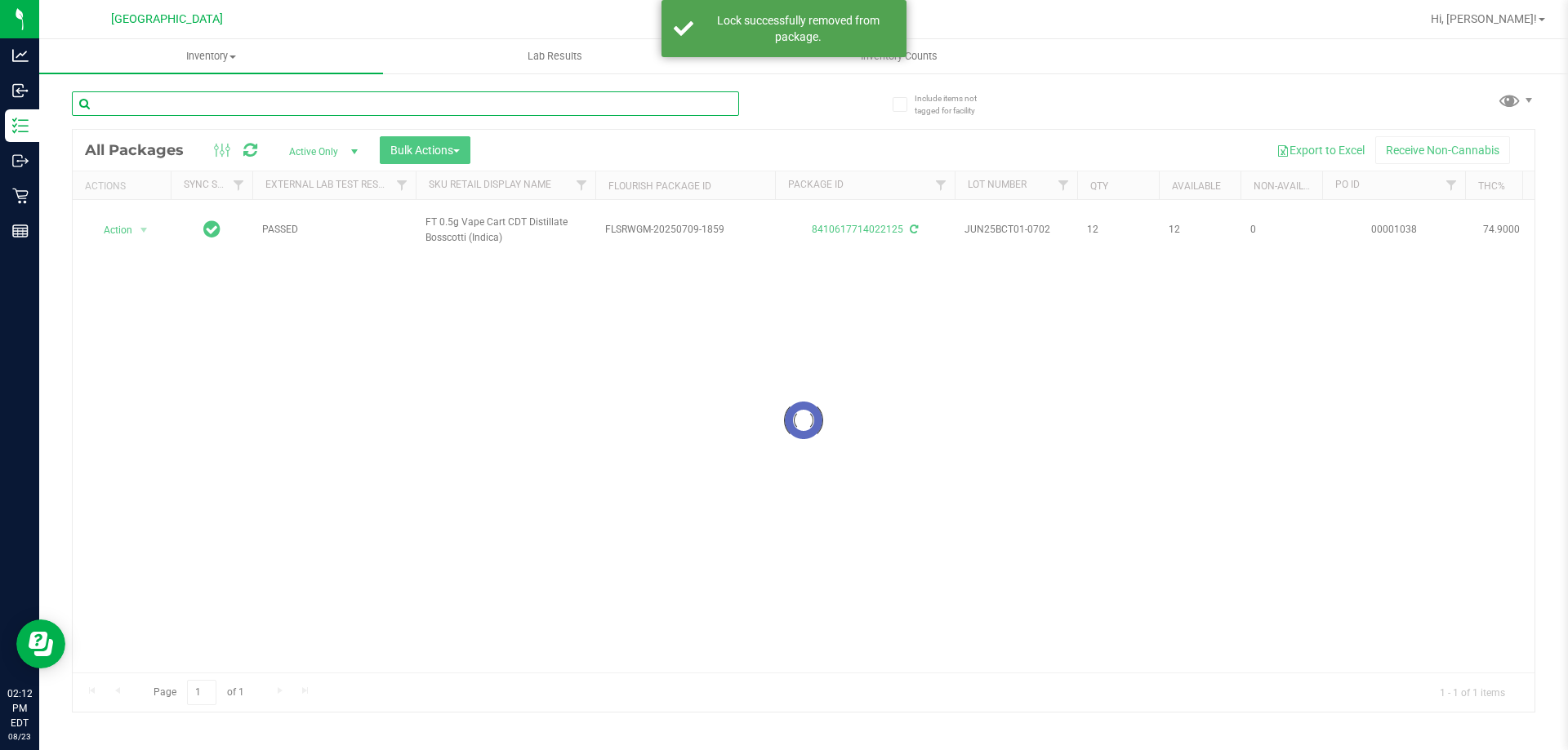
click at [531, 108] on input "text" at bounding box center [405, 103] width 667 height 25
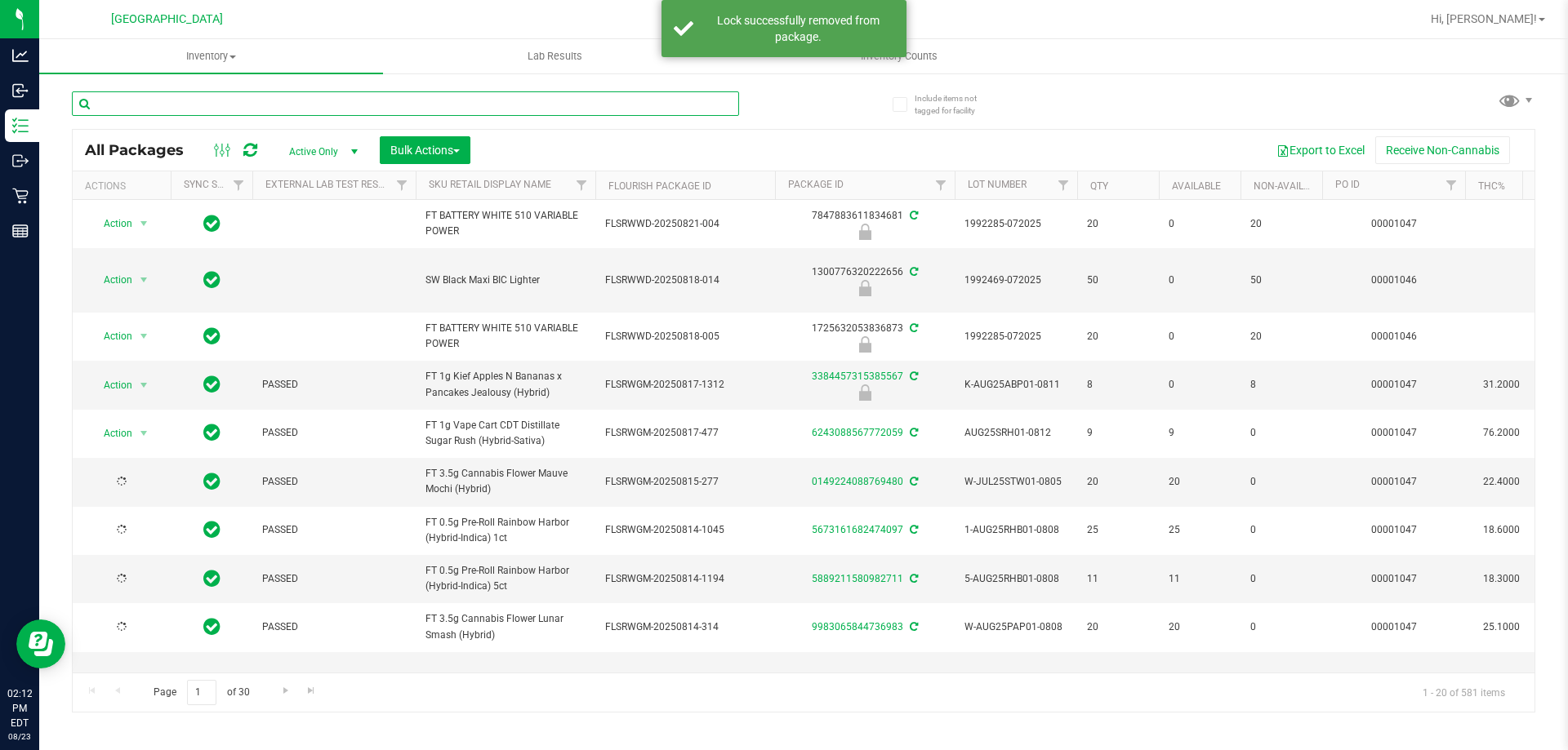
click at [531, 108] on input "text" at bounding box center [405, 103] width 667 height 25
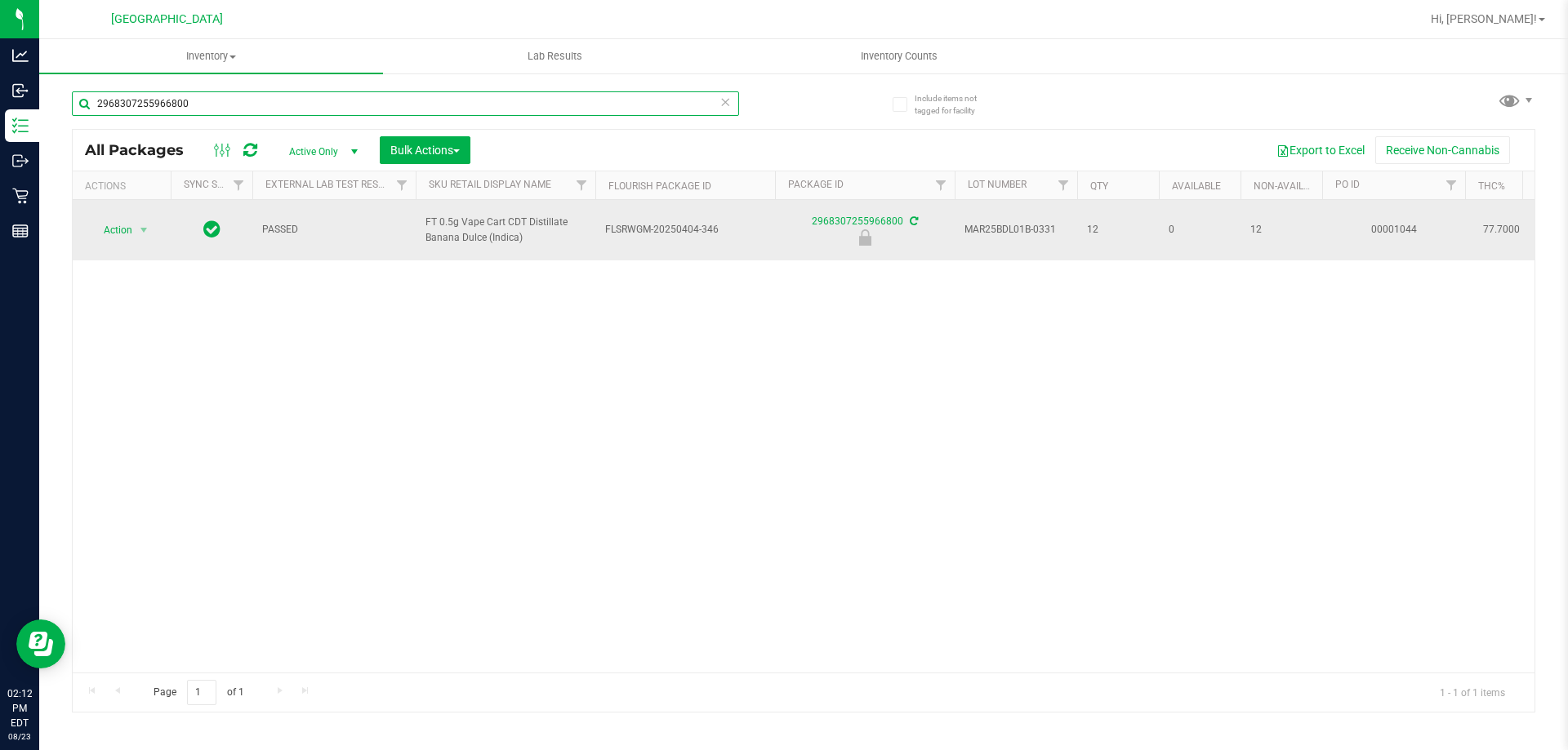
type input "2968307255966800"
click at [145, 236] on span "select" at bounding box center [144, 229] width 21 height 23
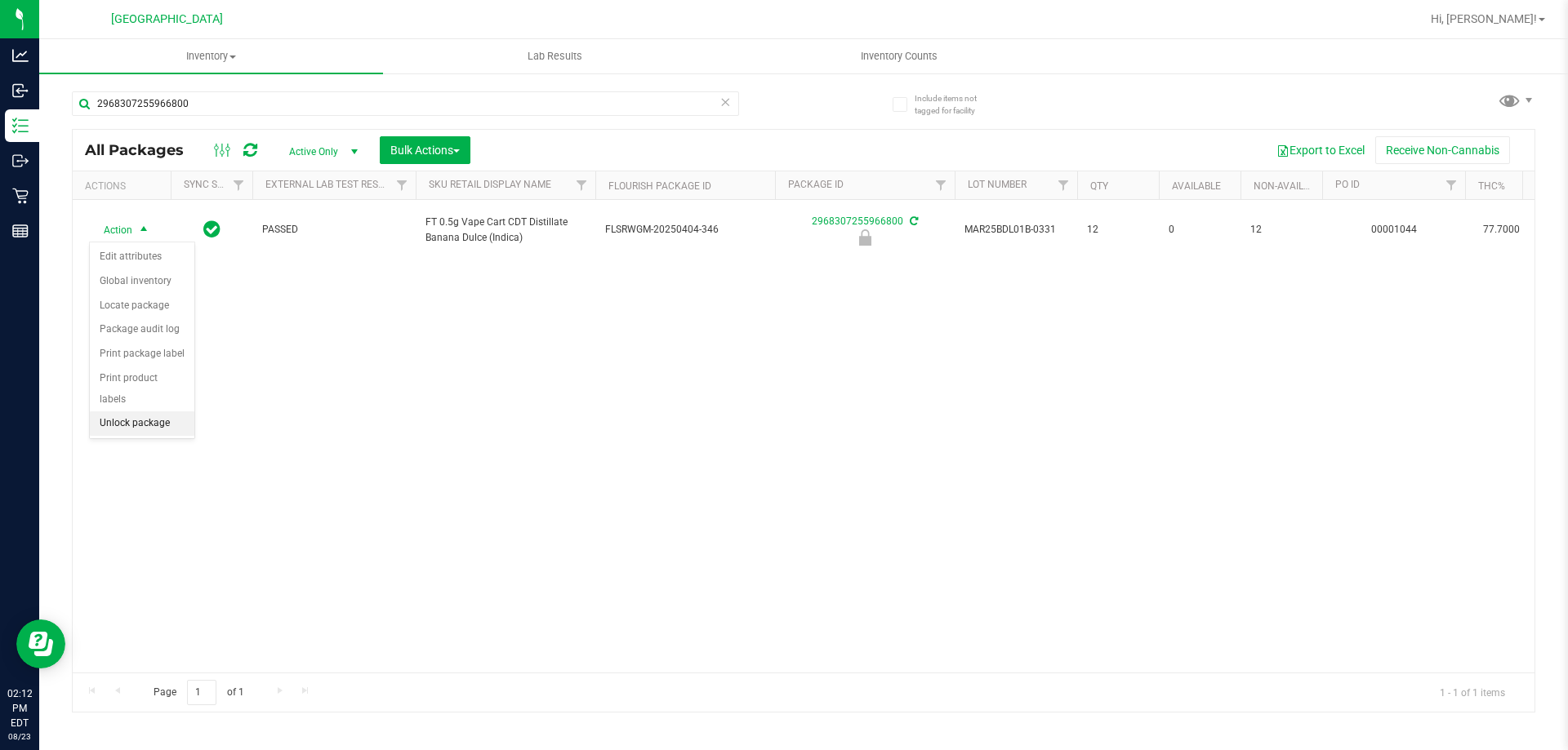
click at [148, 412] on li "Unlock package" at bounding box center [142, 424] width 105 height 25
click at [720, 108] on icon at bounding box center [726, 101] width 12 height 20
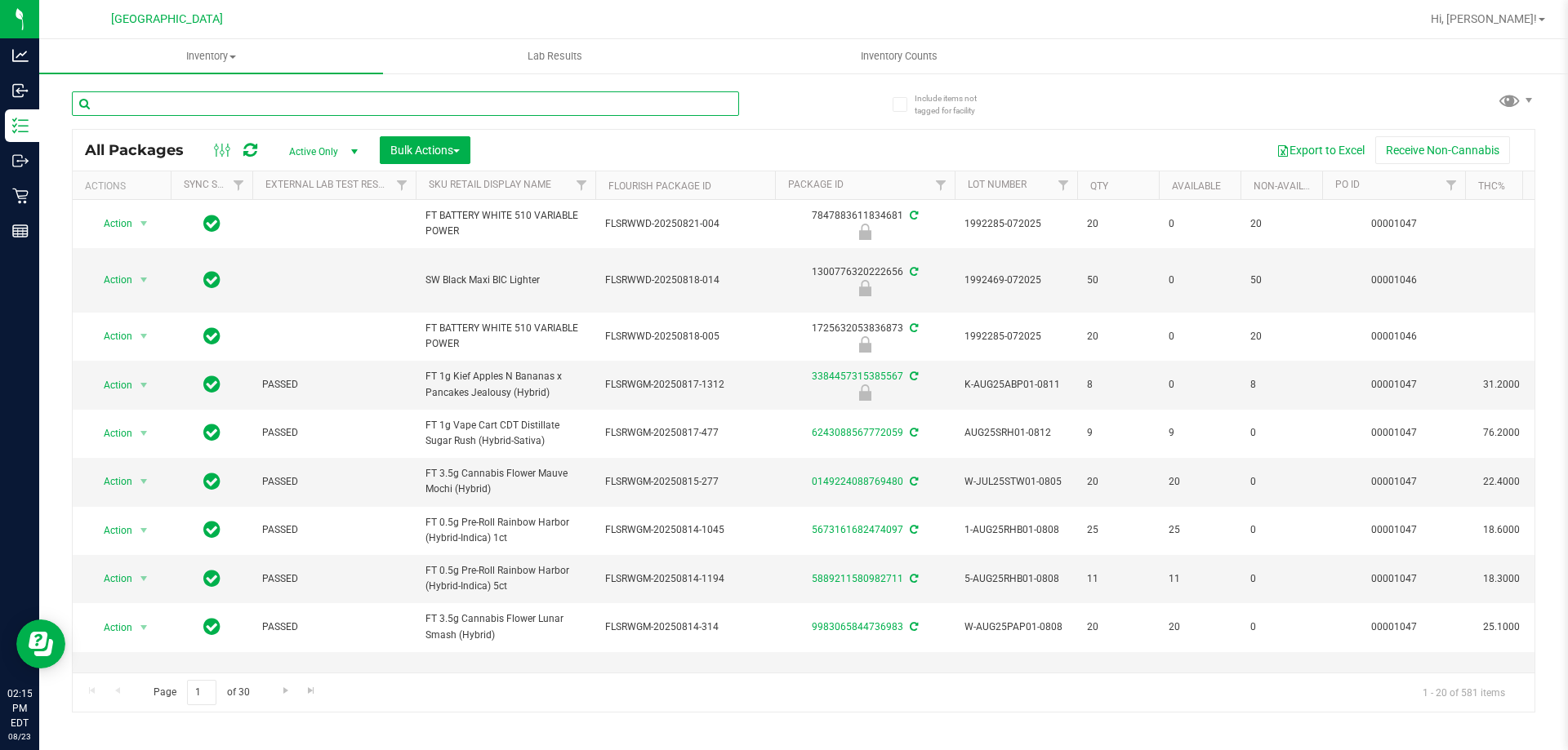
click at [379, 102] on input "text" at bounding box center [405, 103] width 667 height 25
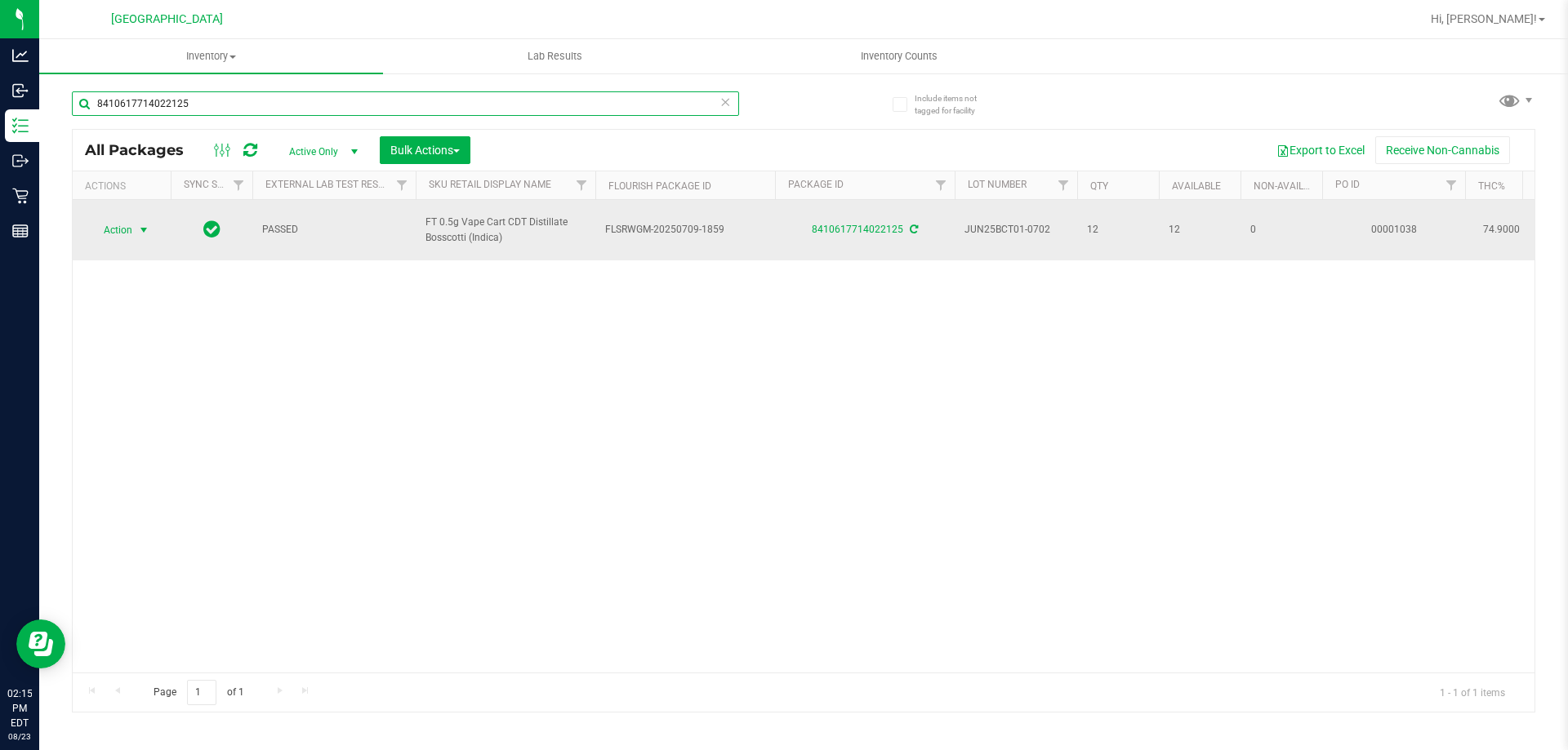
type input "8410617714022125"
click at [139, 224] on span "select" at bounding box center [143, 229] width 13 height 13
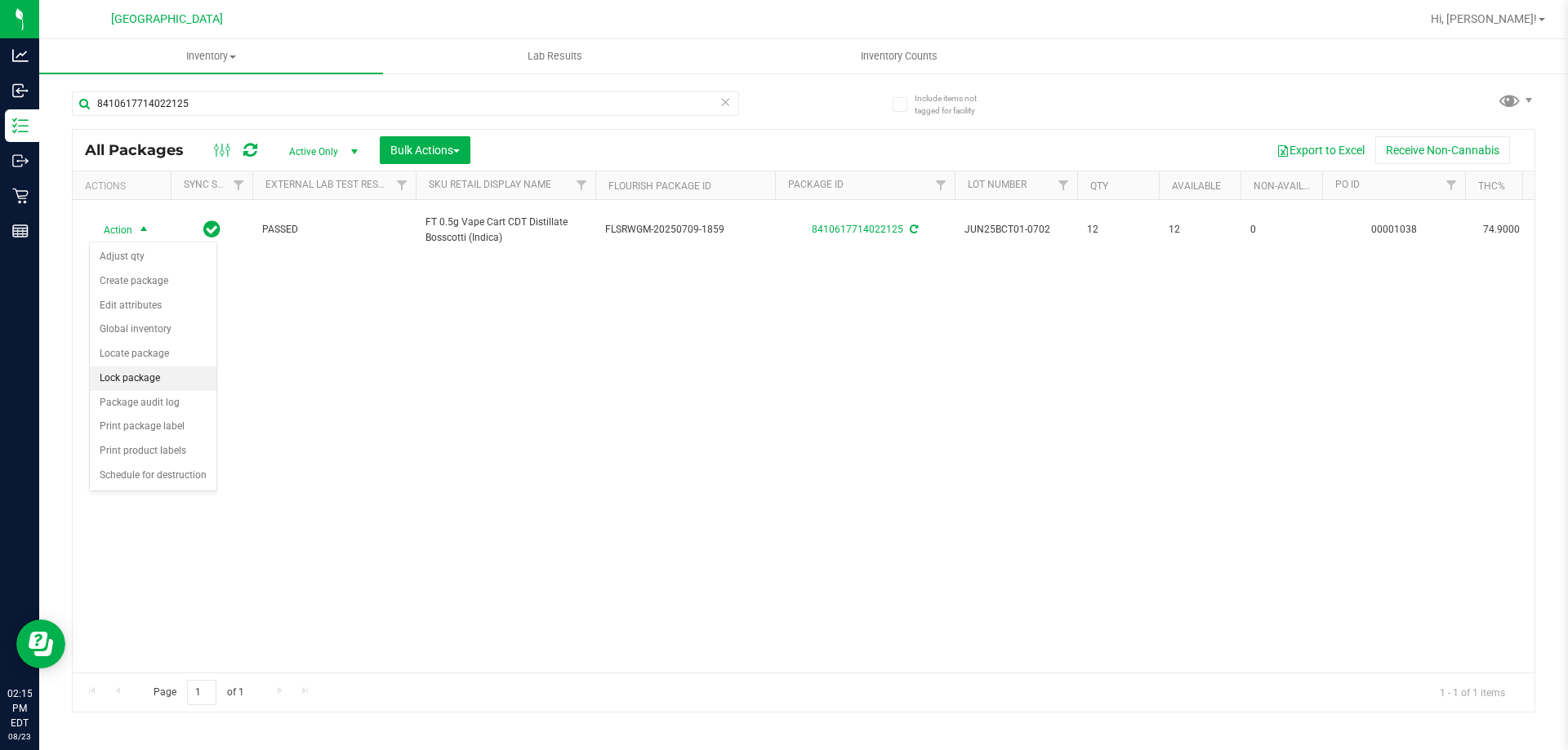
click at [141, 377] on li "Lock package" at bounding box center [153, 378] width 126 height 25
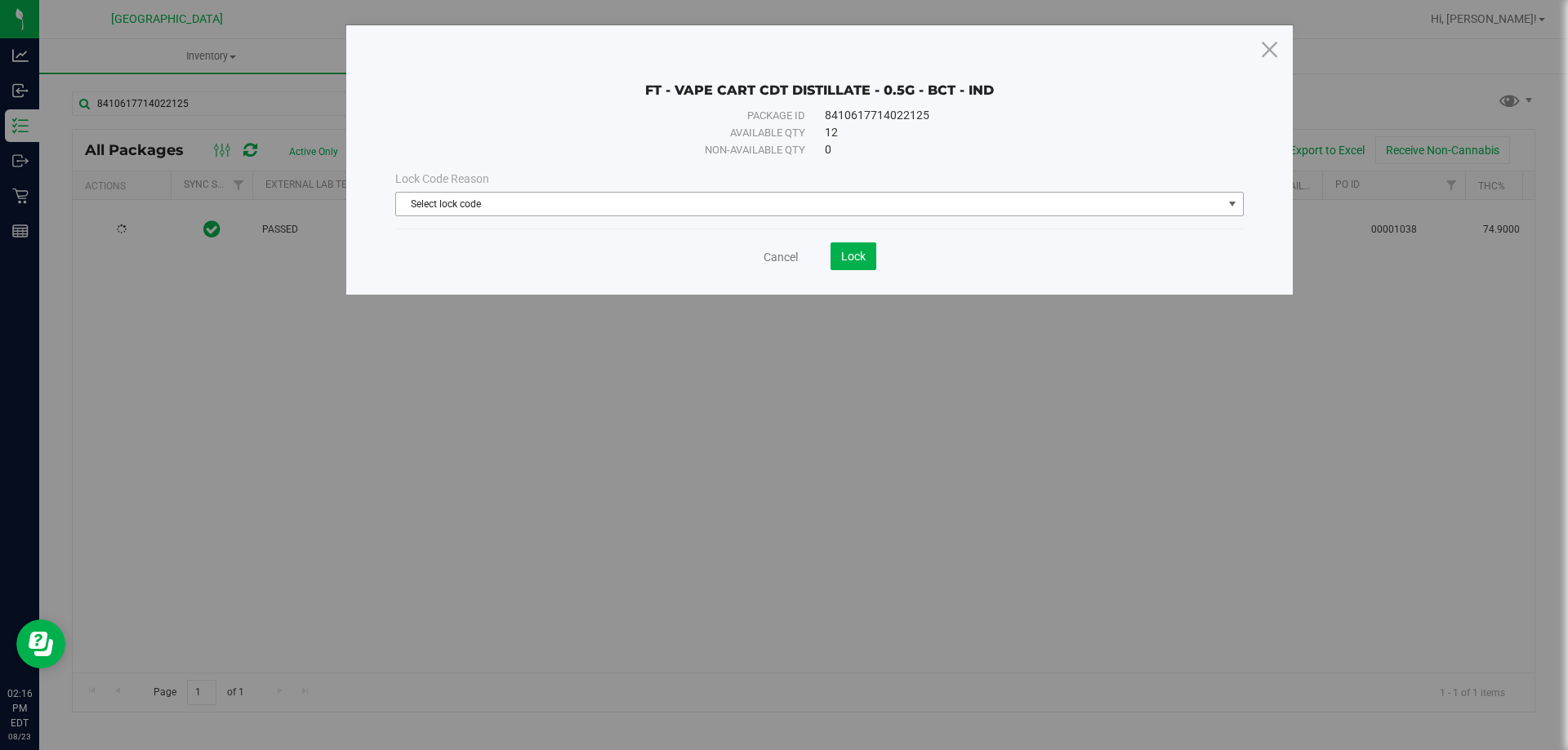
click at [1228, 210] on span "select" at bounding box center [1232, 204] width 13 height 13
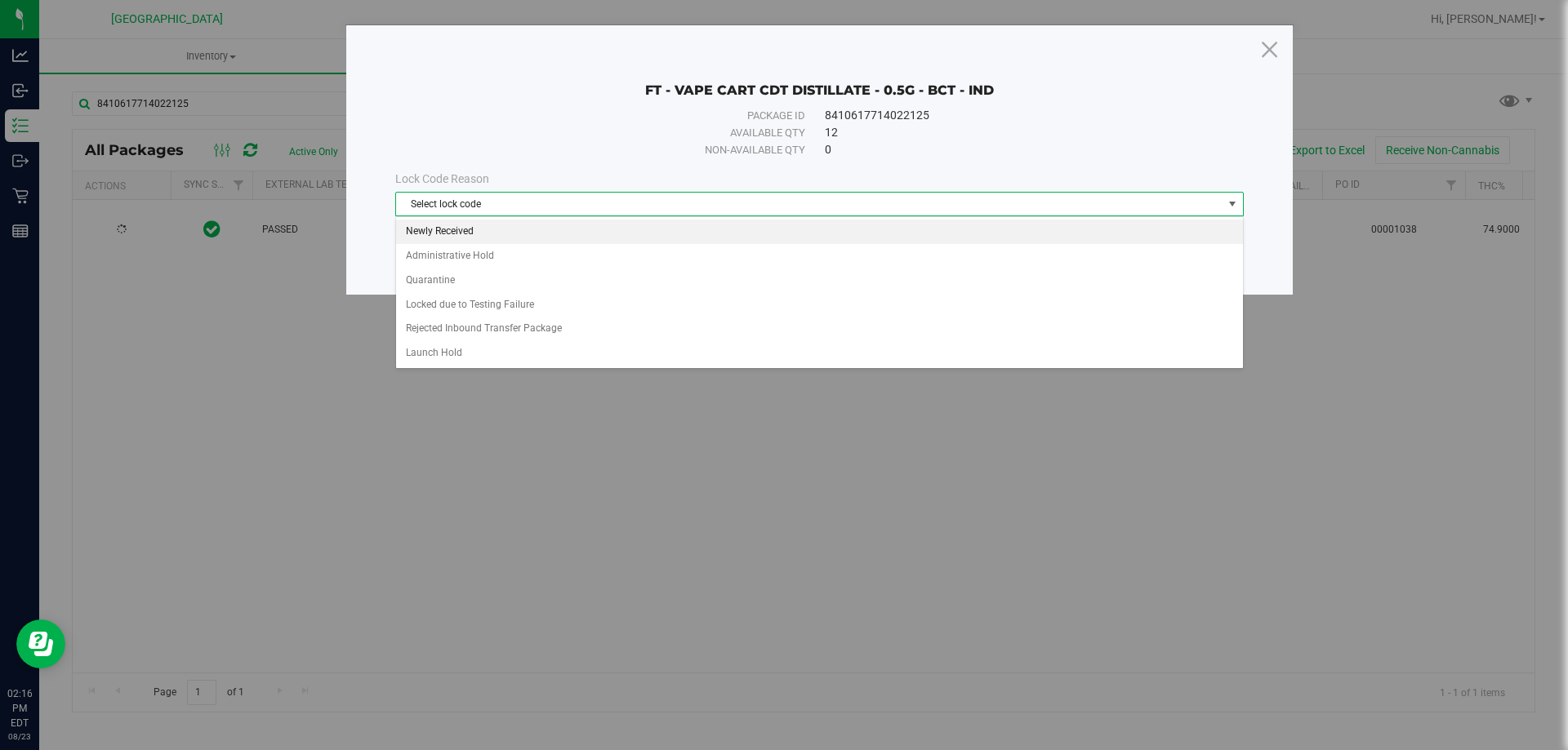
click at [455, 239] on li "Newly Received" at bounding box center [820, 231] width 847 height 25
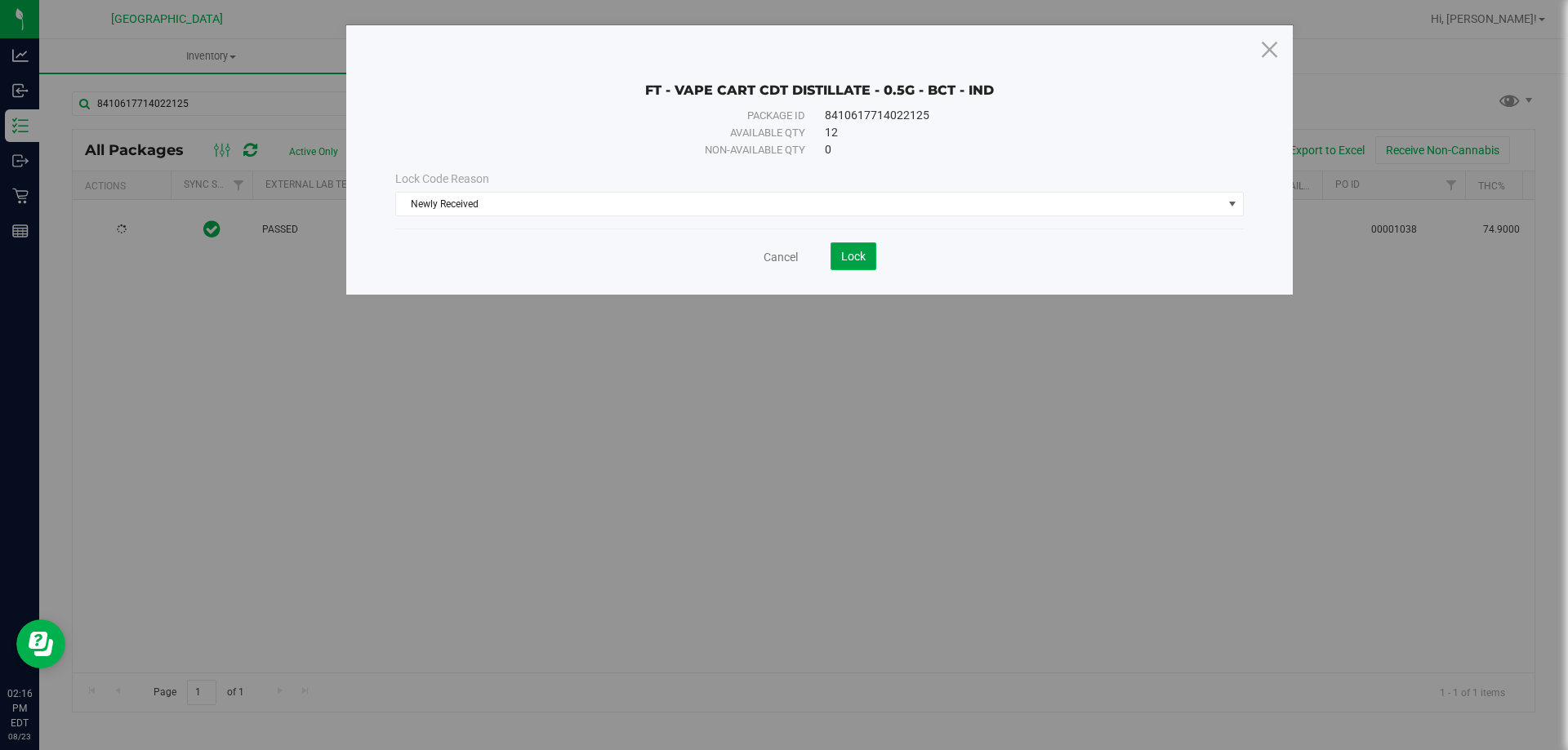
click at [847, 258] on span "Lock" at bounding box center [853, 256] width 25 height 13
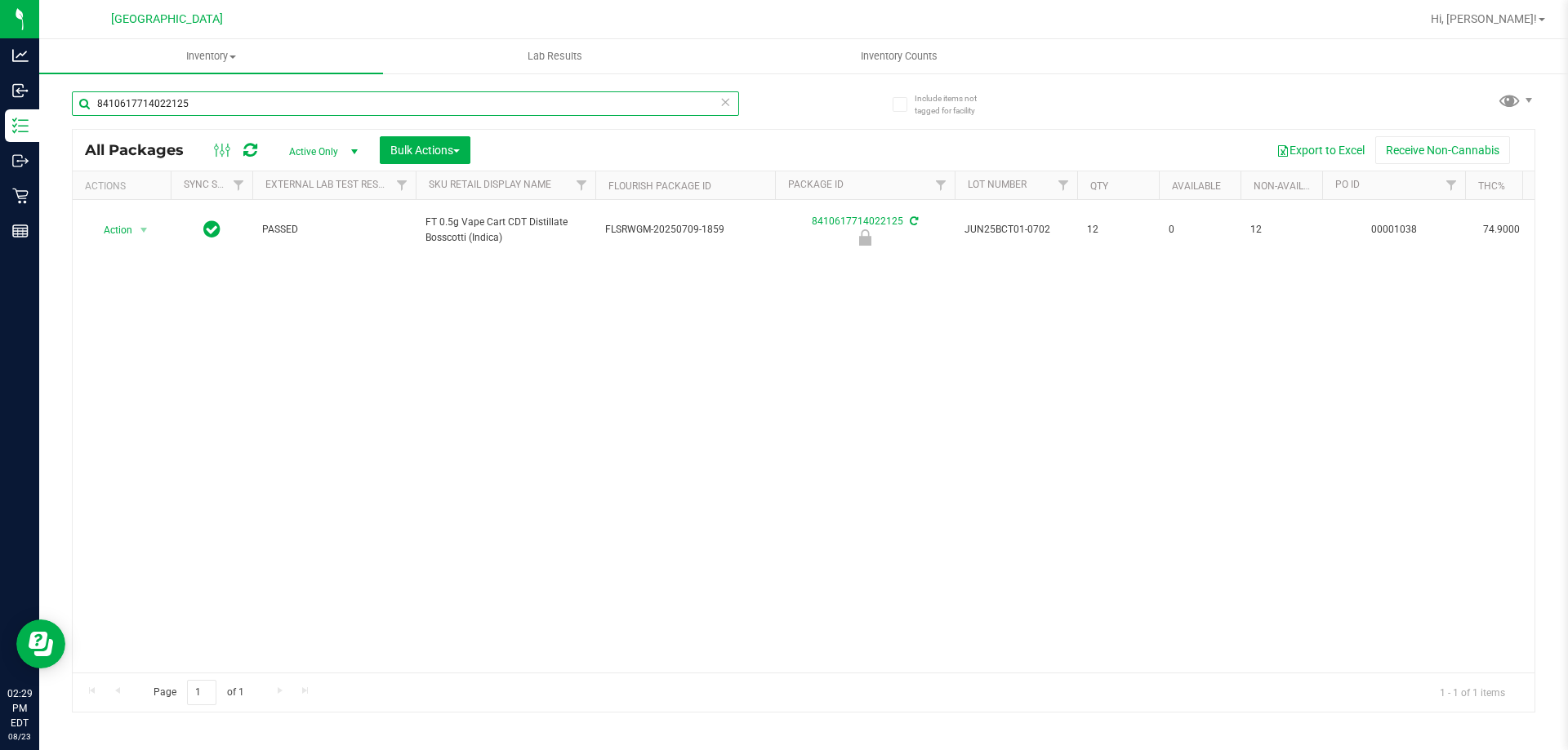
click at [321, 106] on input "8410617714022125" at bounding box center [405, 103] width 667 height 25
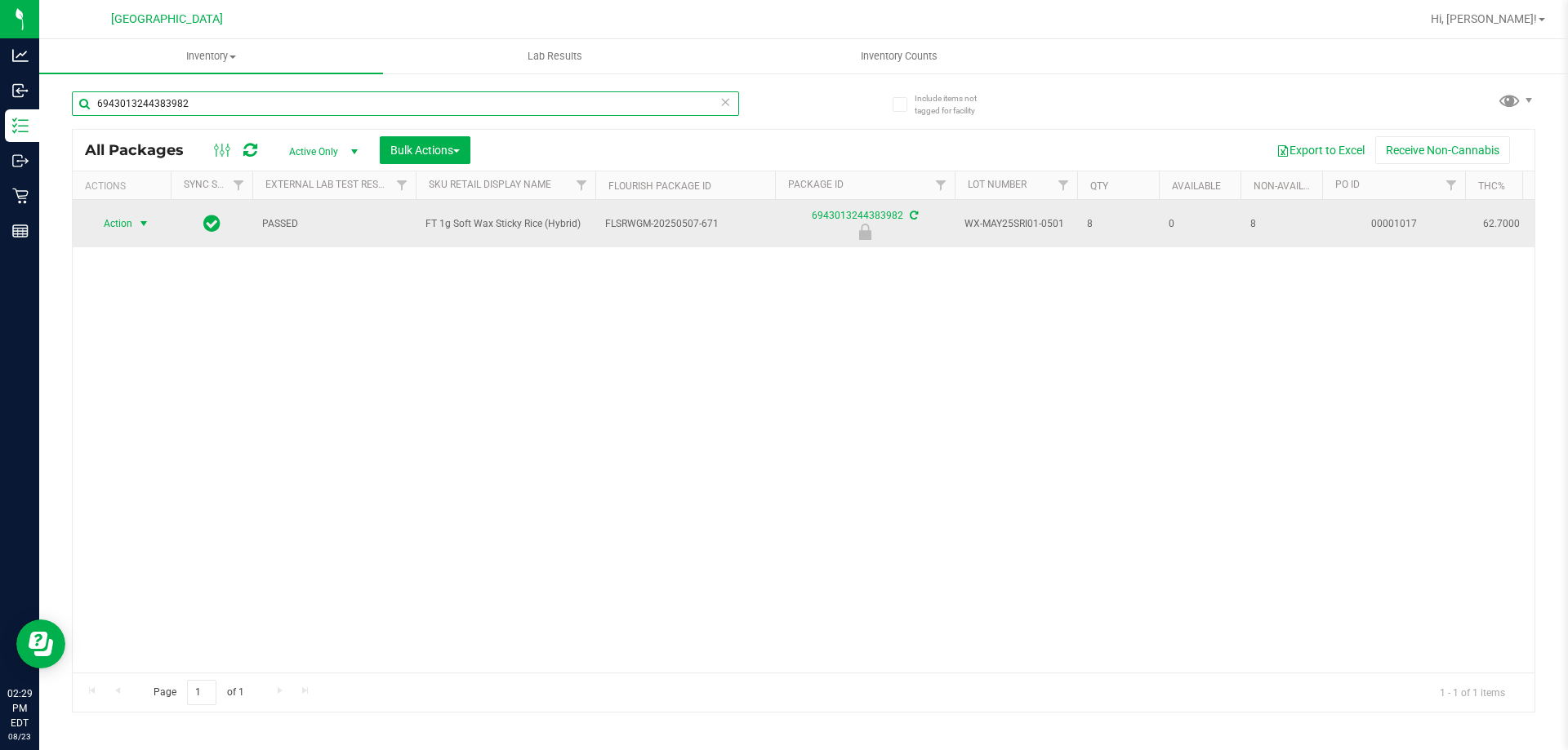
type input "6943013244383982"
click at [105, 229] on span "Action" at bounding box center [111, 224] width 44 height 23
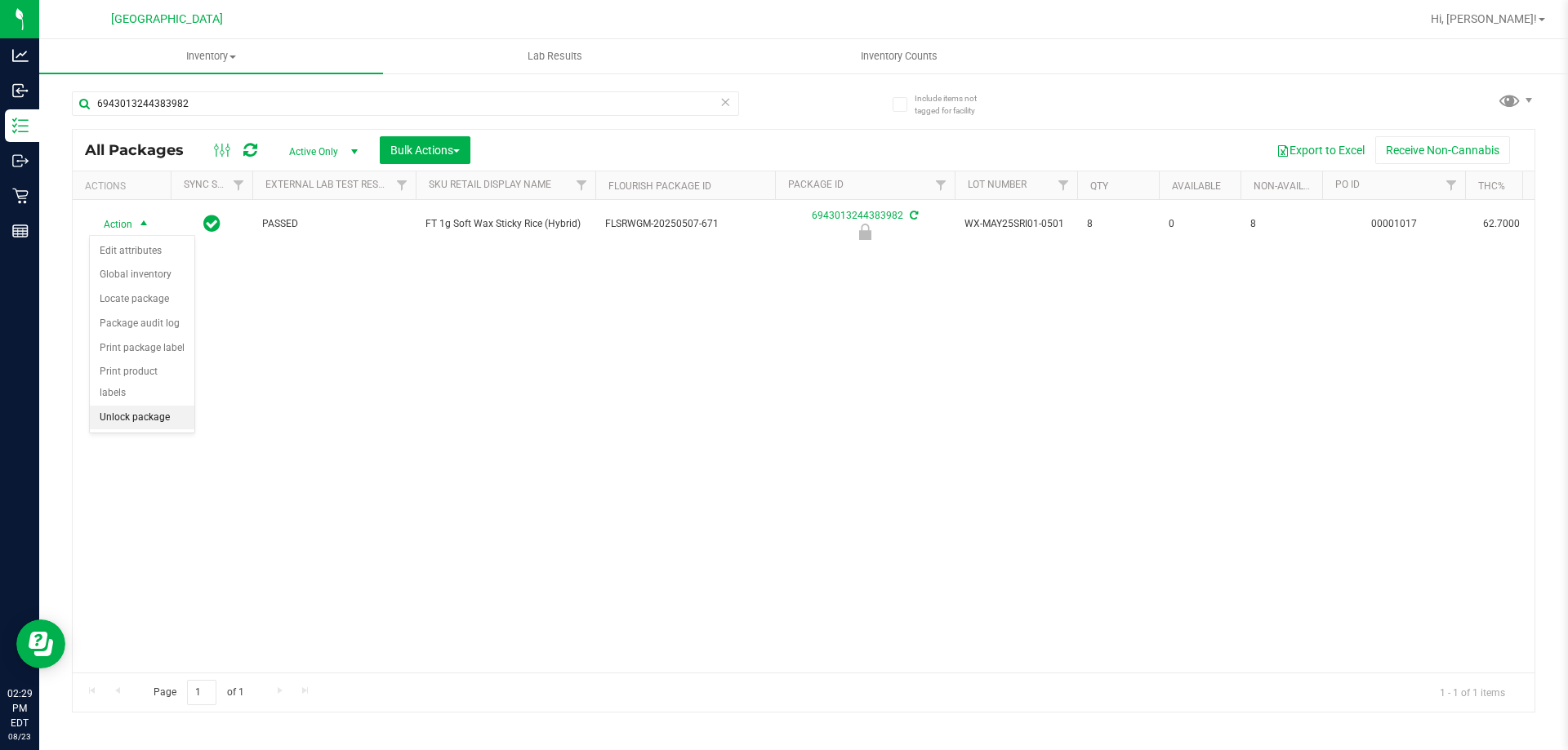
click at [133, 406] on li "Unlock package" at bounding box center [142, 418] width 105 height 25
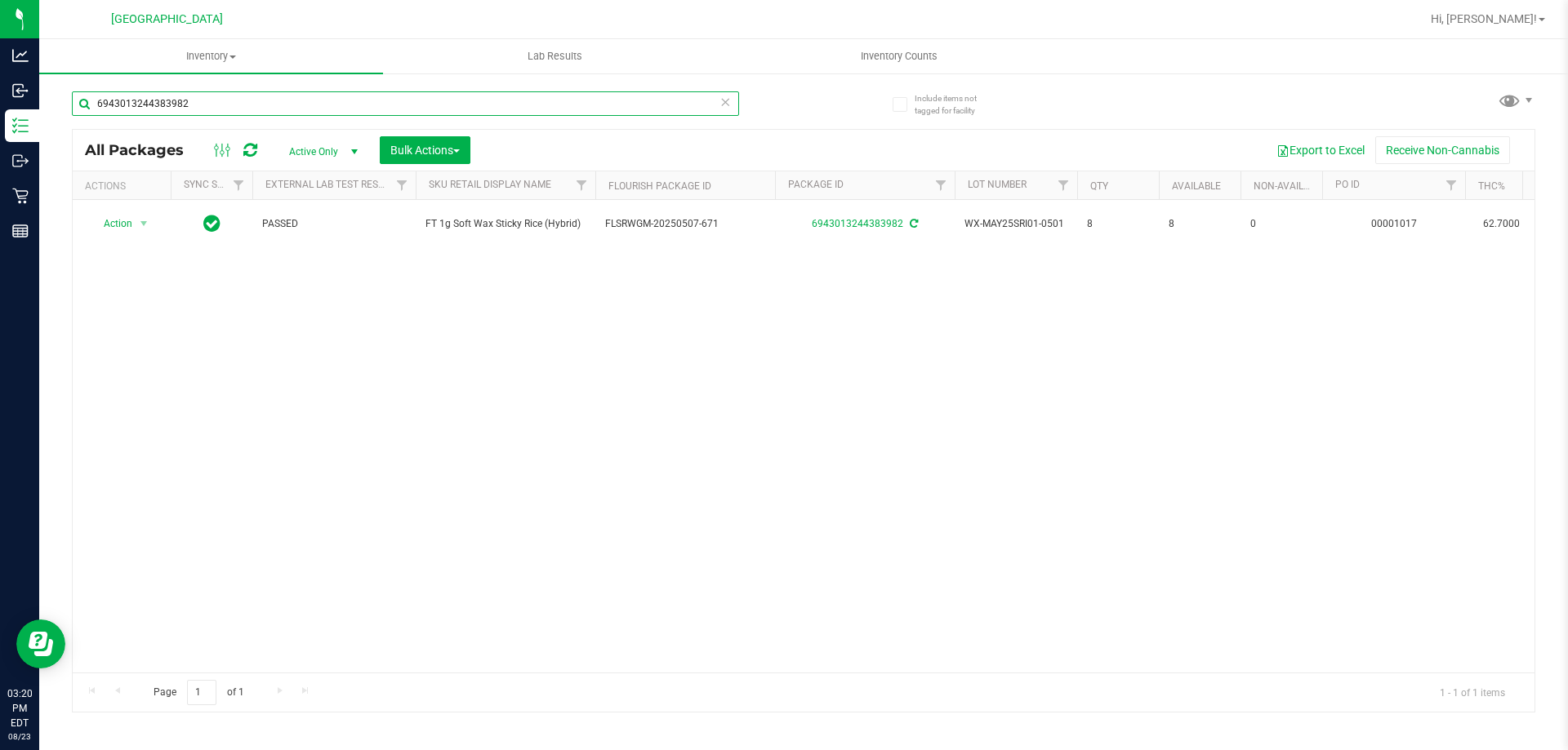
drag, startPoint x: 211, startPoint y: 108, endPoint x: 0, endPoint y: -1, distance: 237.5
click at [0, 0] on html "Analytics Inbound Inventory Outbound Retail Reports 03:20 PM EDT 08/23/2025 08/…" at bounding box center [784, 375] width 1568 height 750
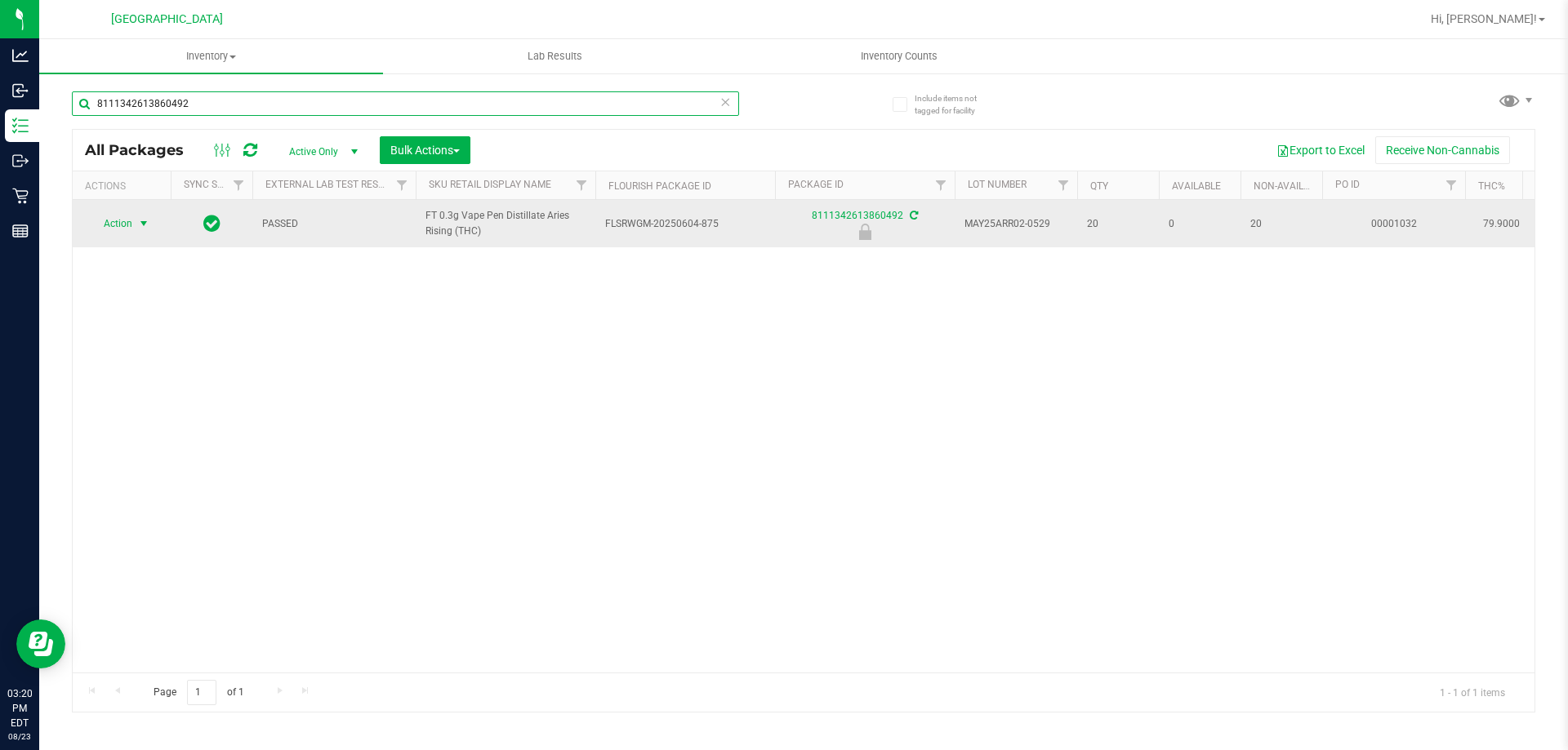
type input "8111342613860492"
click at [141, 229] on span "select" at bounding box center [143, 224] width 13 height 13
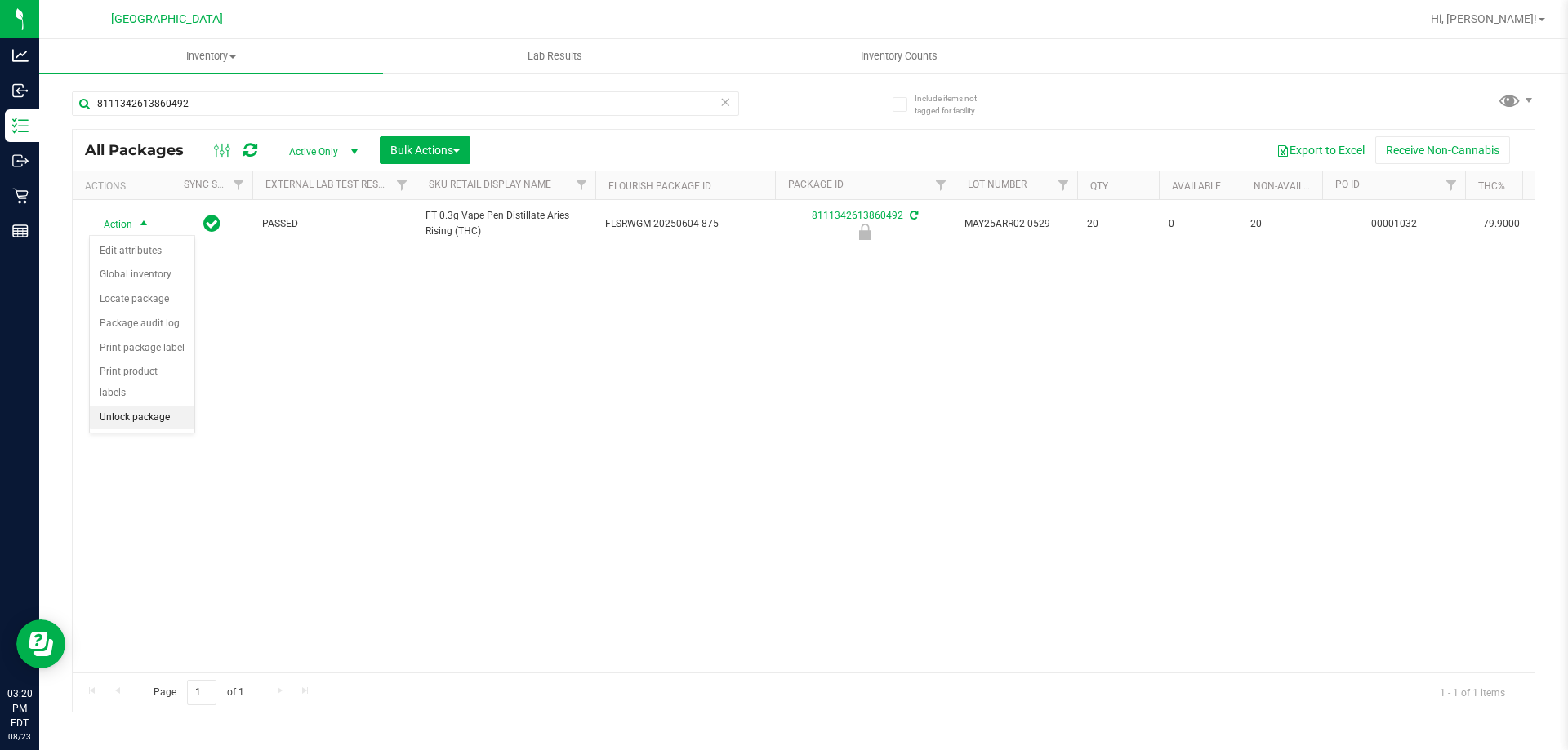
click at [144, 406] on li "Unlock package" at bounding box center [142, 418] width 105 height 25
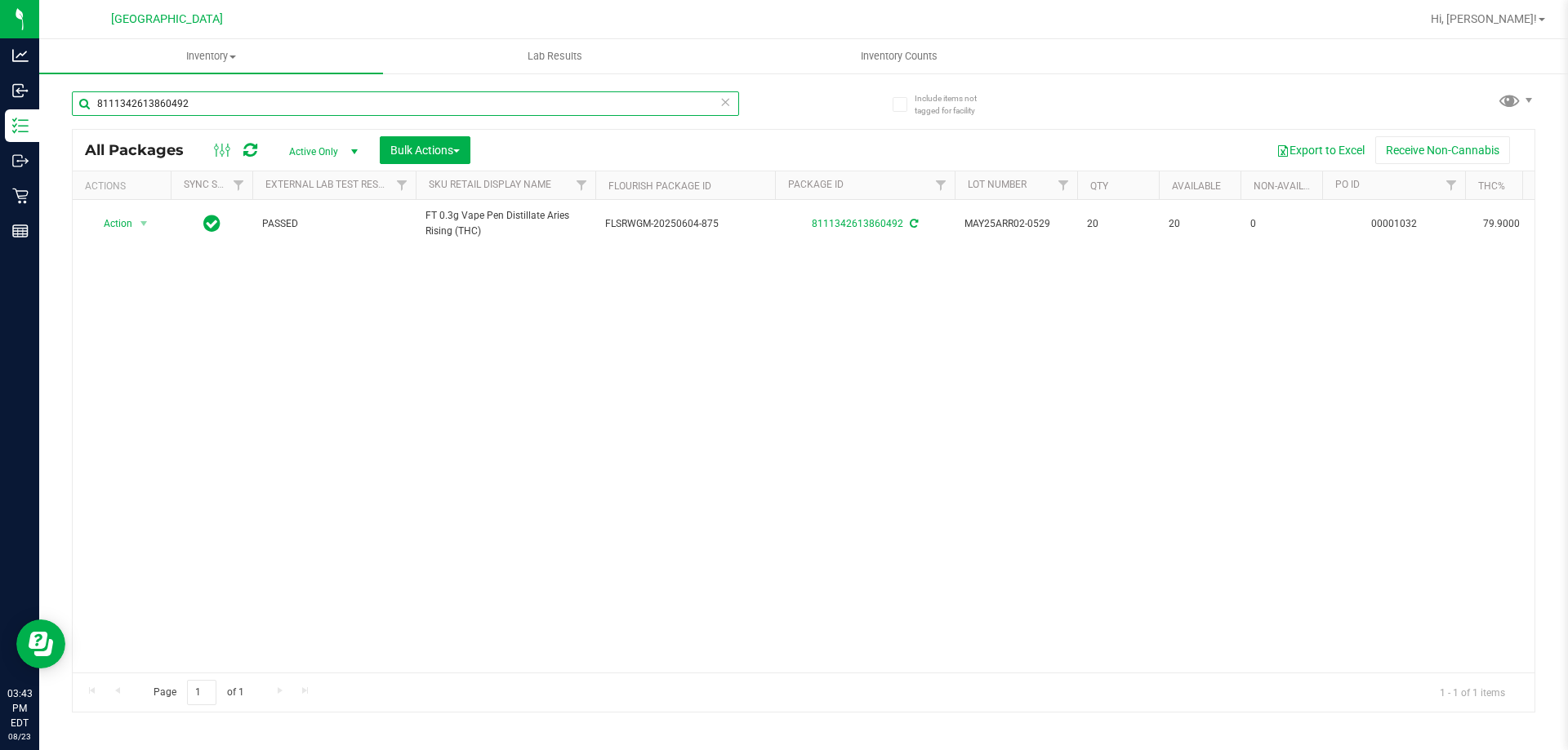
click at [447, 95] on input "8111342613860492" at bounding box center [405, 103] width 667 height 25
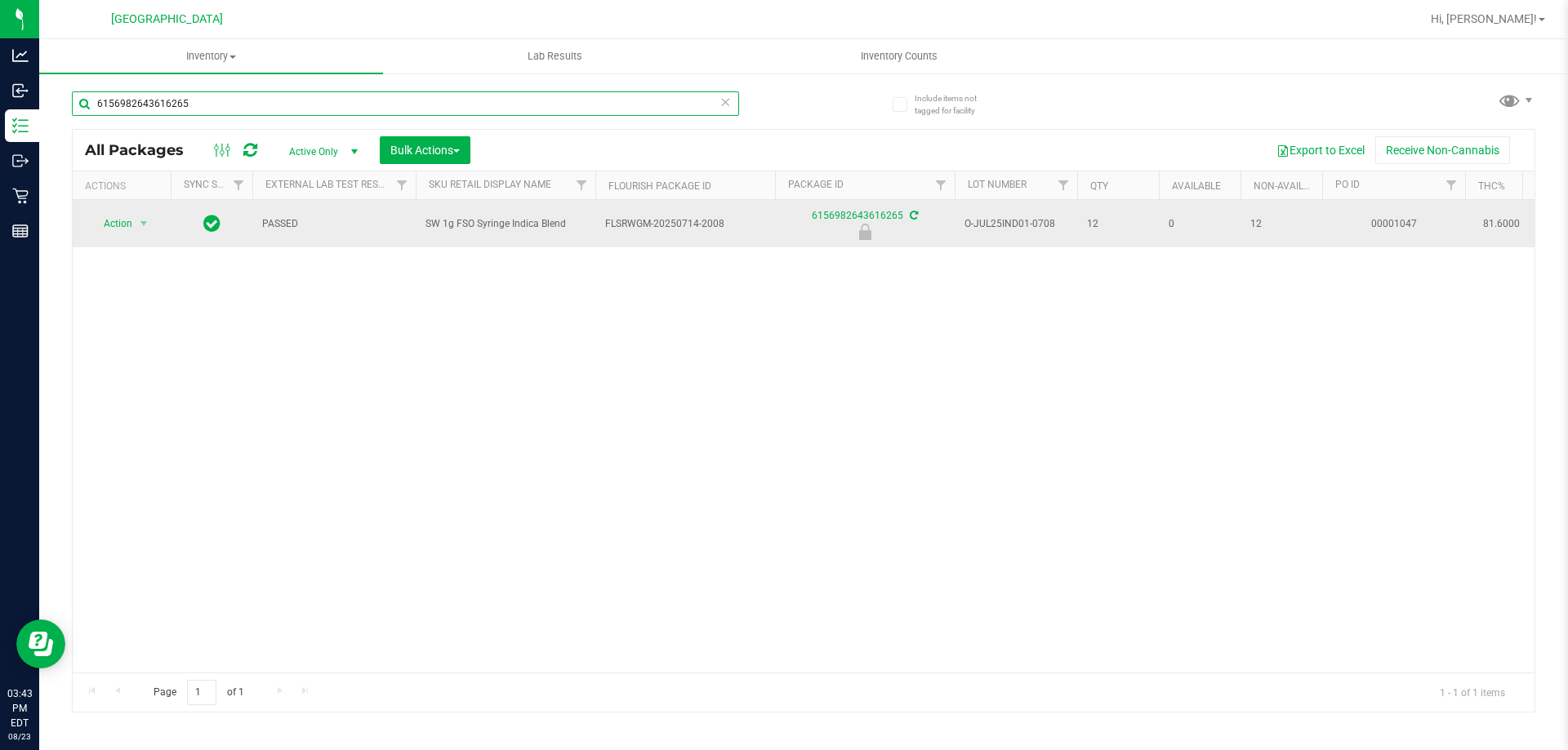
type input "6156982643616265"
drag, startPoint x: 154, startPoint y: 217, endPoint x: 143, endPoint y: 218, distance: 11.0
click at [143, 218] on div "Action Action Edit attributes Global inventory Locate package Package audit log…" at bounding box center [122, 224] width 78 height 23
click at [142, 218] on span "select" at bounding box center [143, 224] width 13 height 13
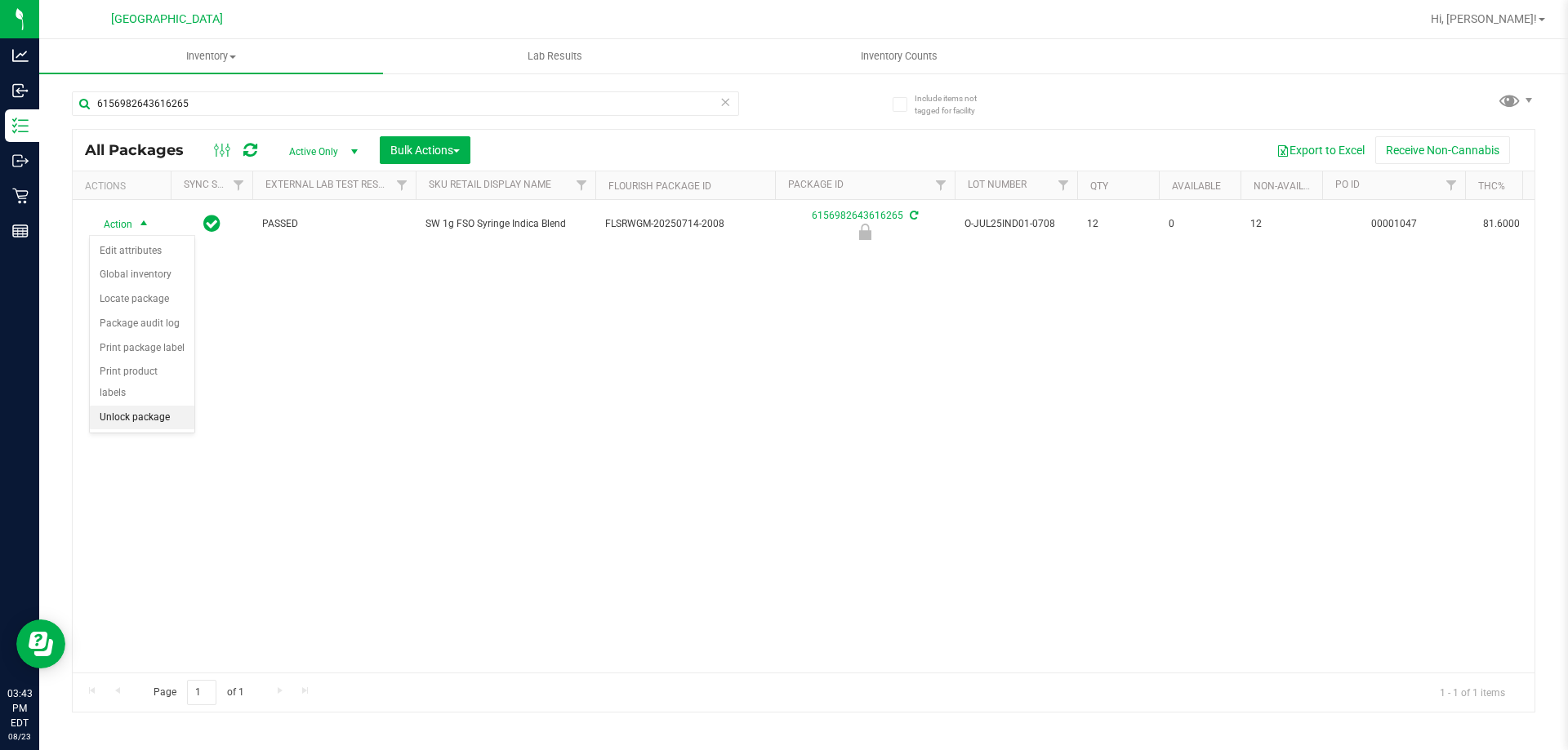
click at [131, 406] on li "Unlock package" at bounding box center [142, 418] width 105 height 25
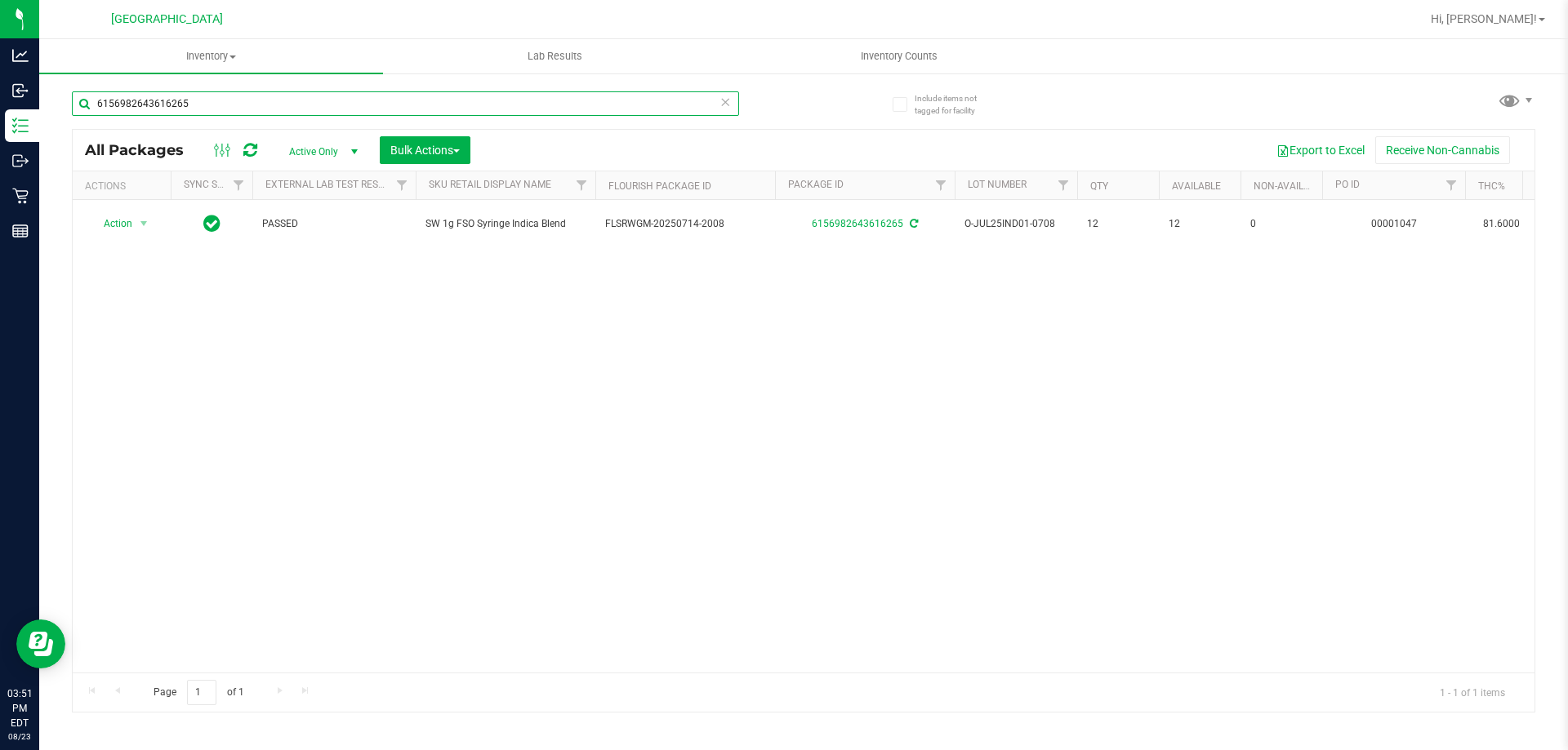
click at [486, 107] on input "6156982643616265" at bounding box center [405, 103] width 667 height 25
click at [479, 112] on input "8022705386352173" at bounding box center [405, 103] width 667 height 25
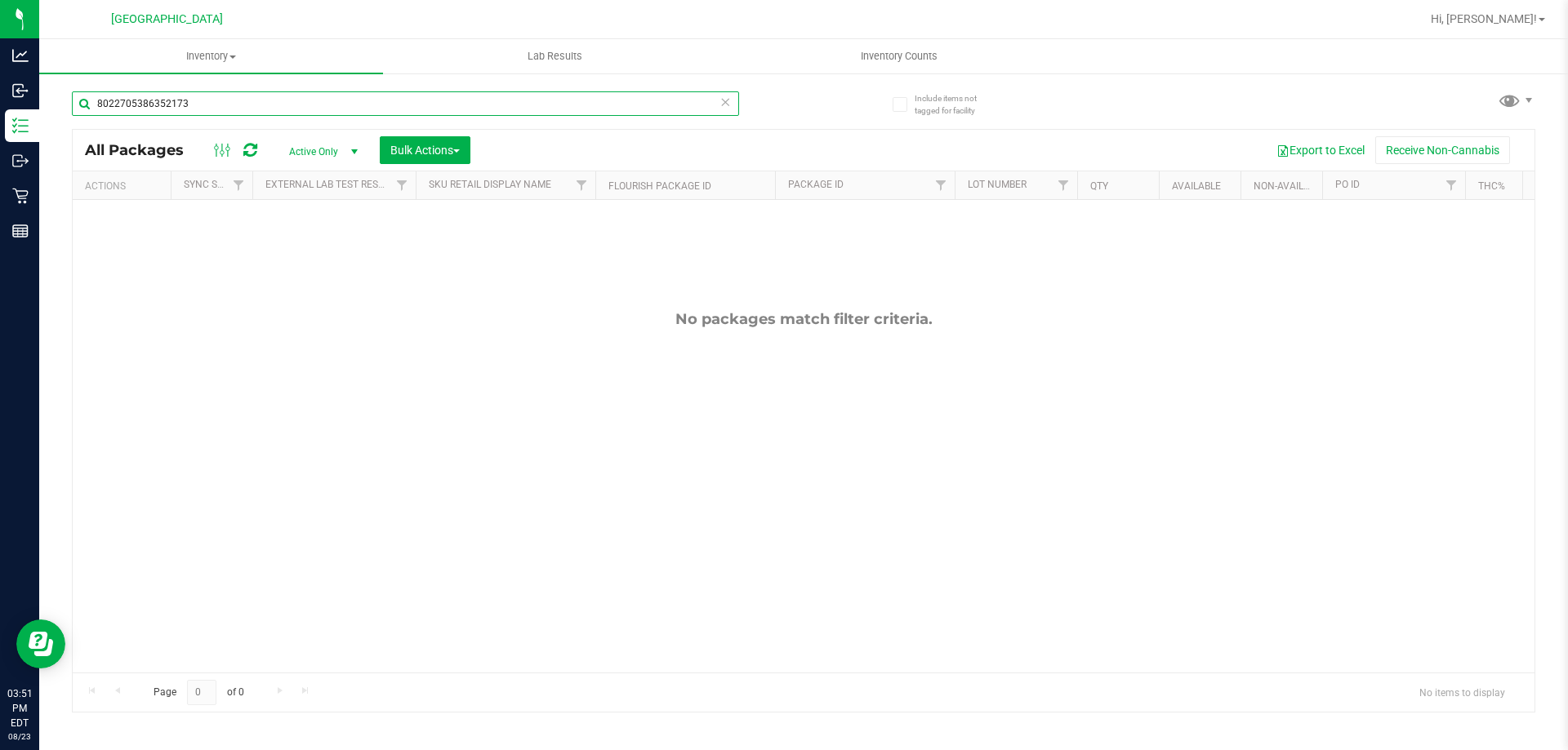
click at [479, 112] on input "8022705386352173" at bounding box center [405, 103] width 667 height 25
type input "8022705386352173"
